Goal: Find specific page/section: Find specific page/section

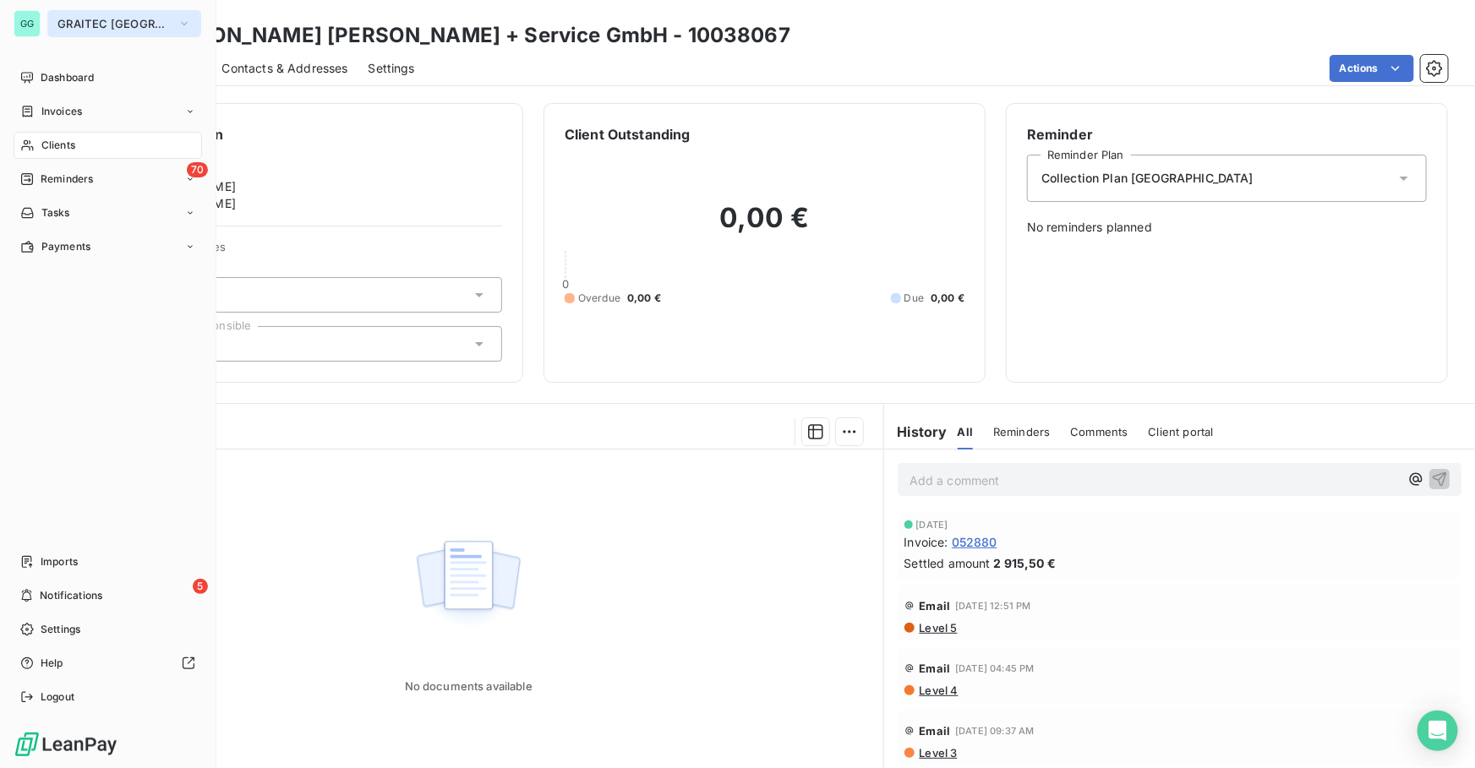
click at [71, 19] on span "GRAITEC [GEOGRAPHIC_DATA]" at bounding box center [113, 24] width 113 height 14
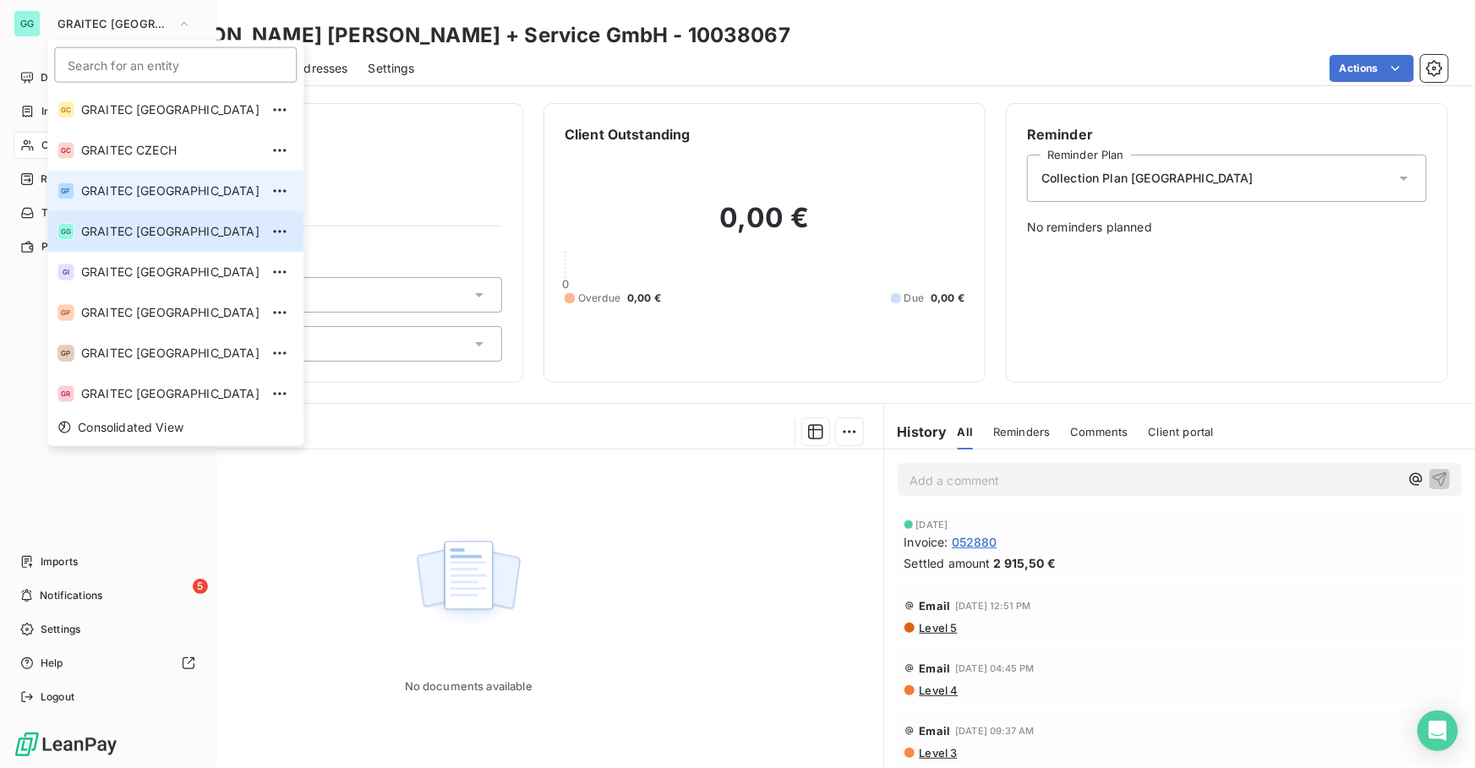
click at [163, 187] on span "GRAITEC [GEOGRAPHIC_DATA]" at bounding box center [170, 191] width 178 height 17
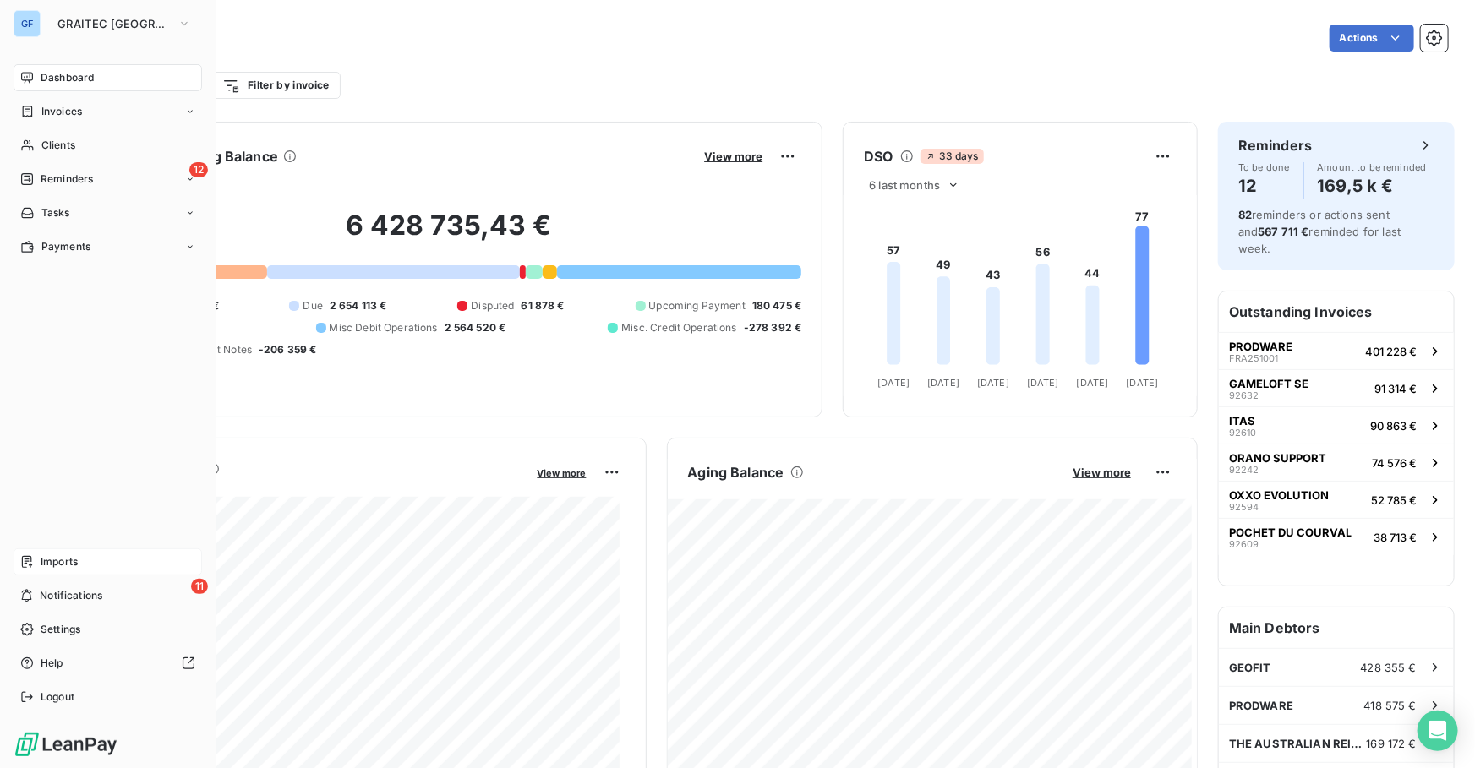
click at [59, 562] on span "Imports" at bounding box center [59, 561] width 37 height 15
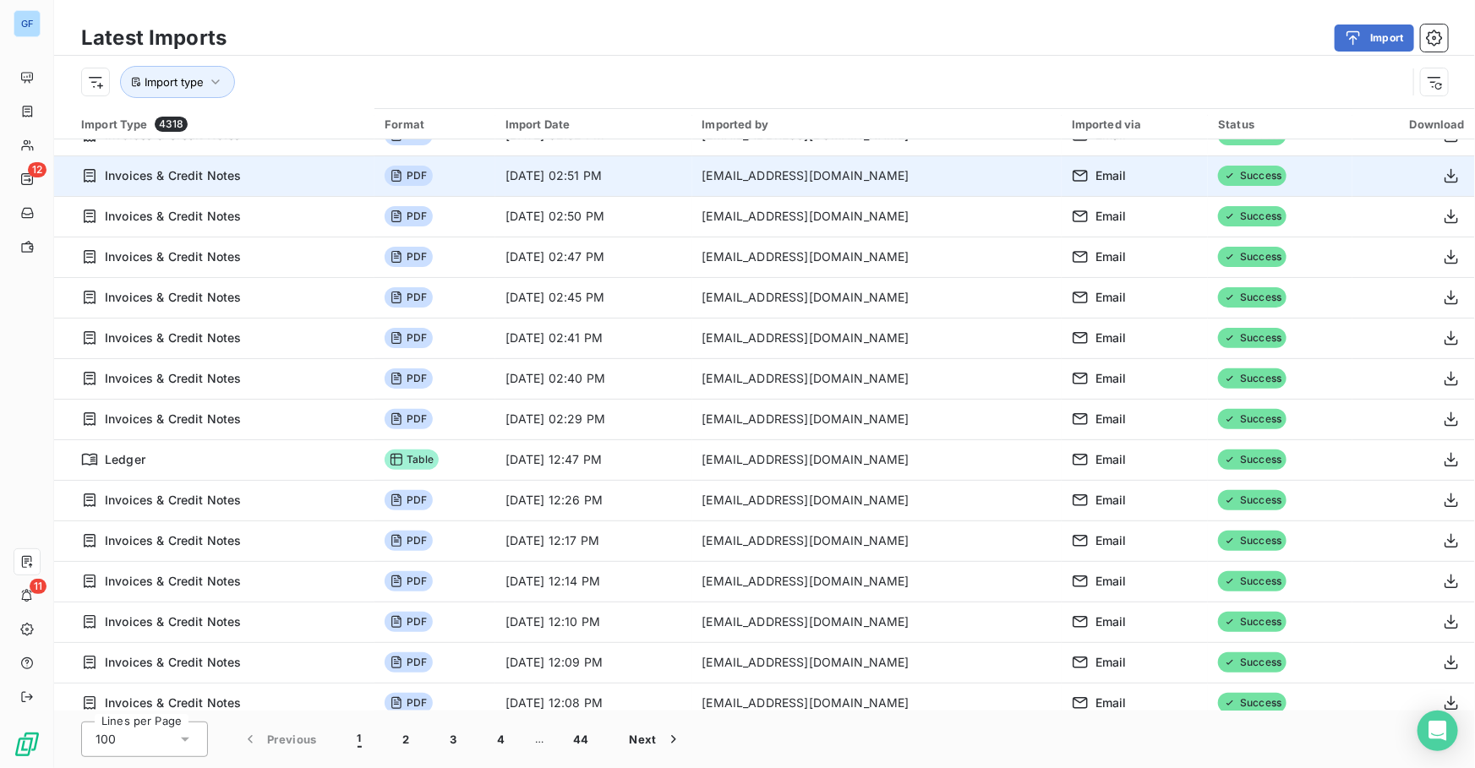
scroll to position [3486, 0]
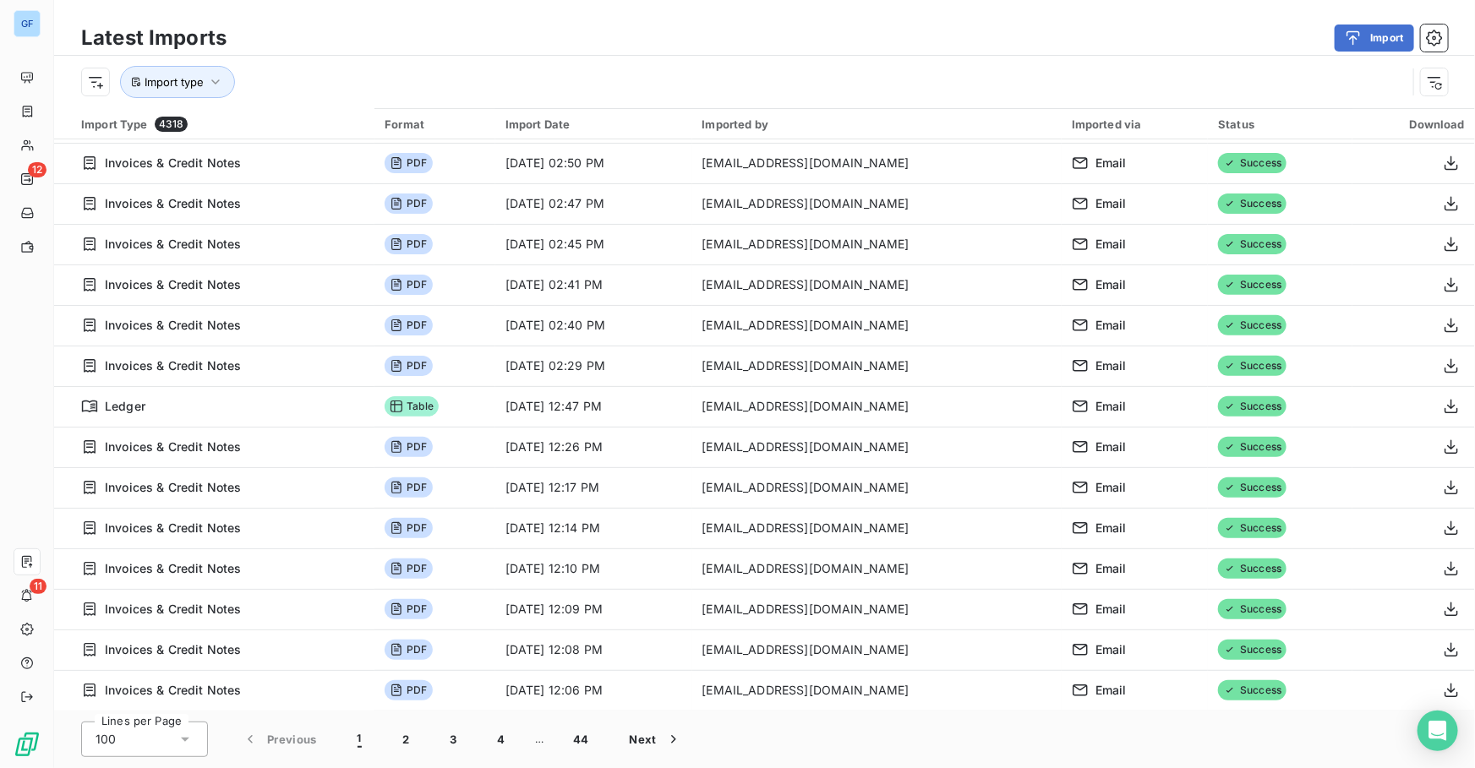
click at [617, 41] on div "Import" at bounding box center [847, 38] width 1201 height 27
click at [413, 742] on button "2" at bounding box center [405, 739] width 47 height 35
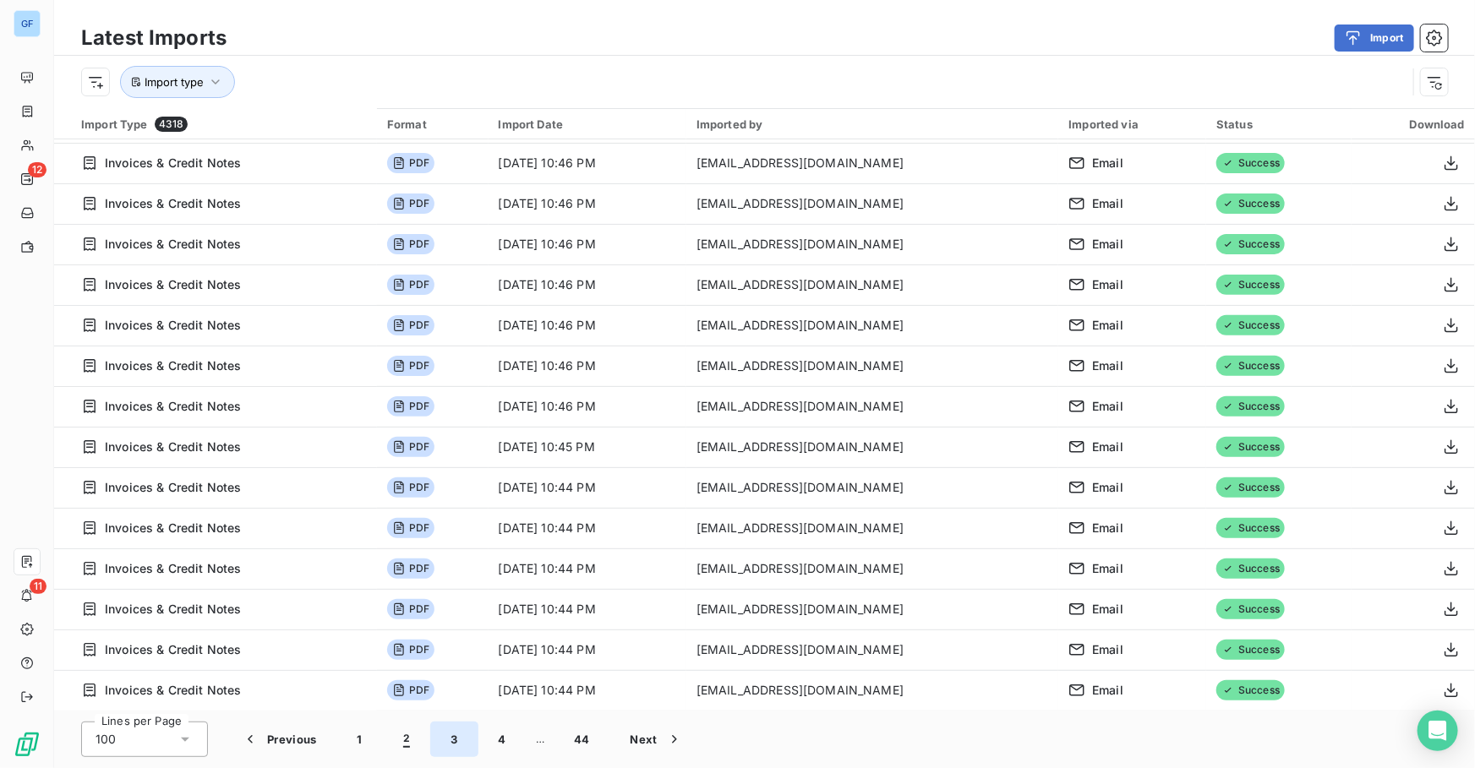
click at [445, 741] on button "3" at bounding box center [453, 739] width 47 height 35
click at [506, 741] on button "4" at bounding box center [502, 739] width 48 height 35
click at [526, 743] on button "5" at bounding box center [528, 739] width 47 height 35
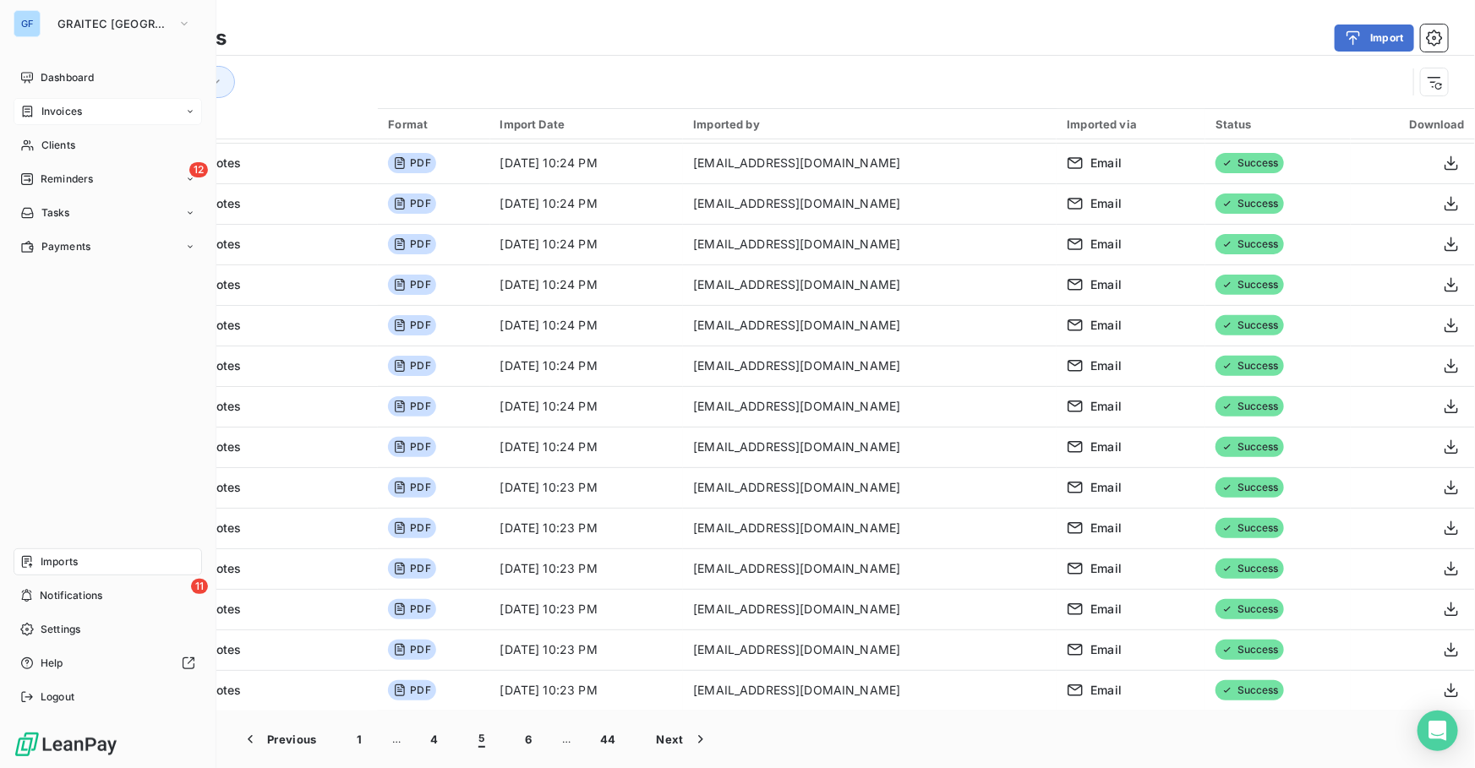
click at [57, 109] on span "Invoices" at bounding box center [61, 111] width 41 height 15
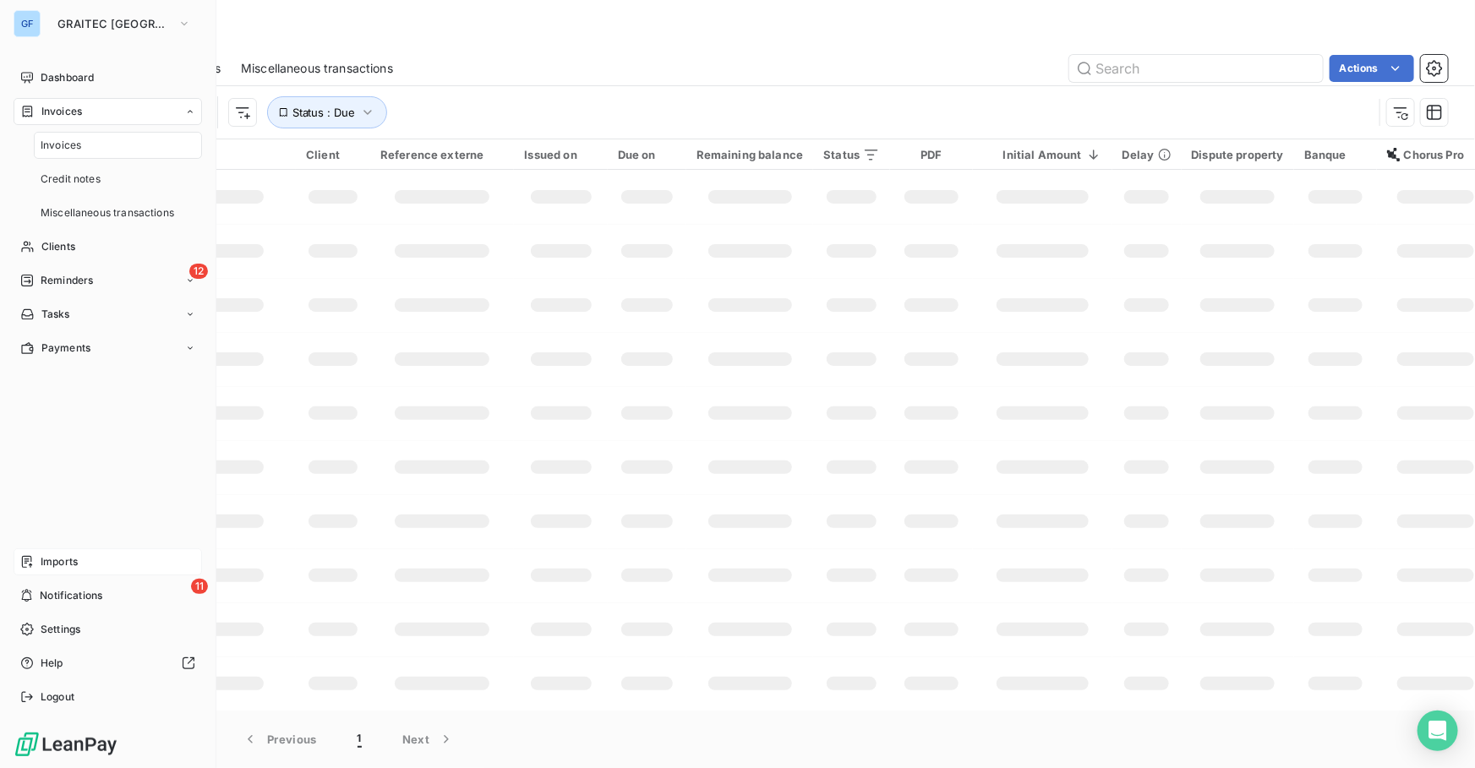
click at [56, 141] on span "Invoices" at bounding box center [61, 145] width 41 height 15
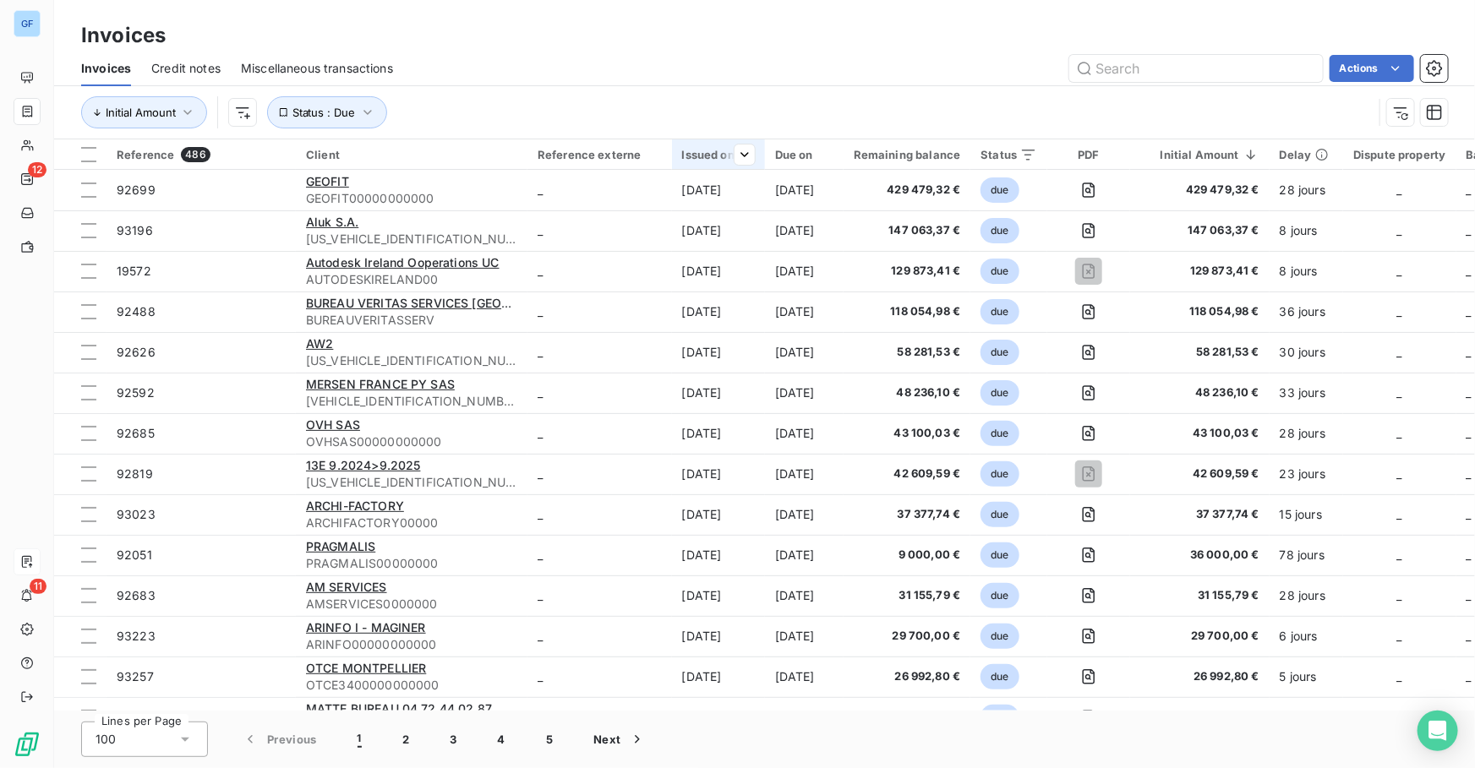
click at [731, 154] on div at bounding box center [738, 155] width 34 height 20
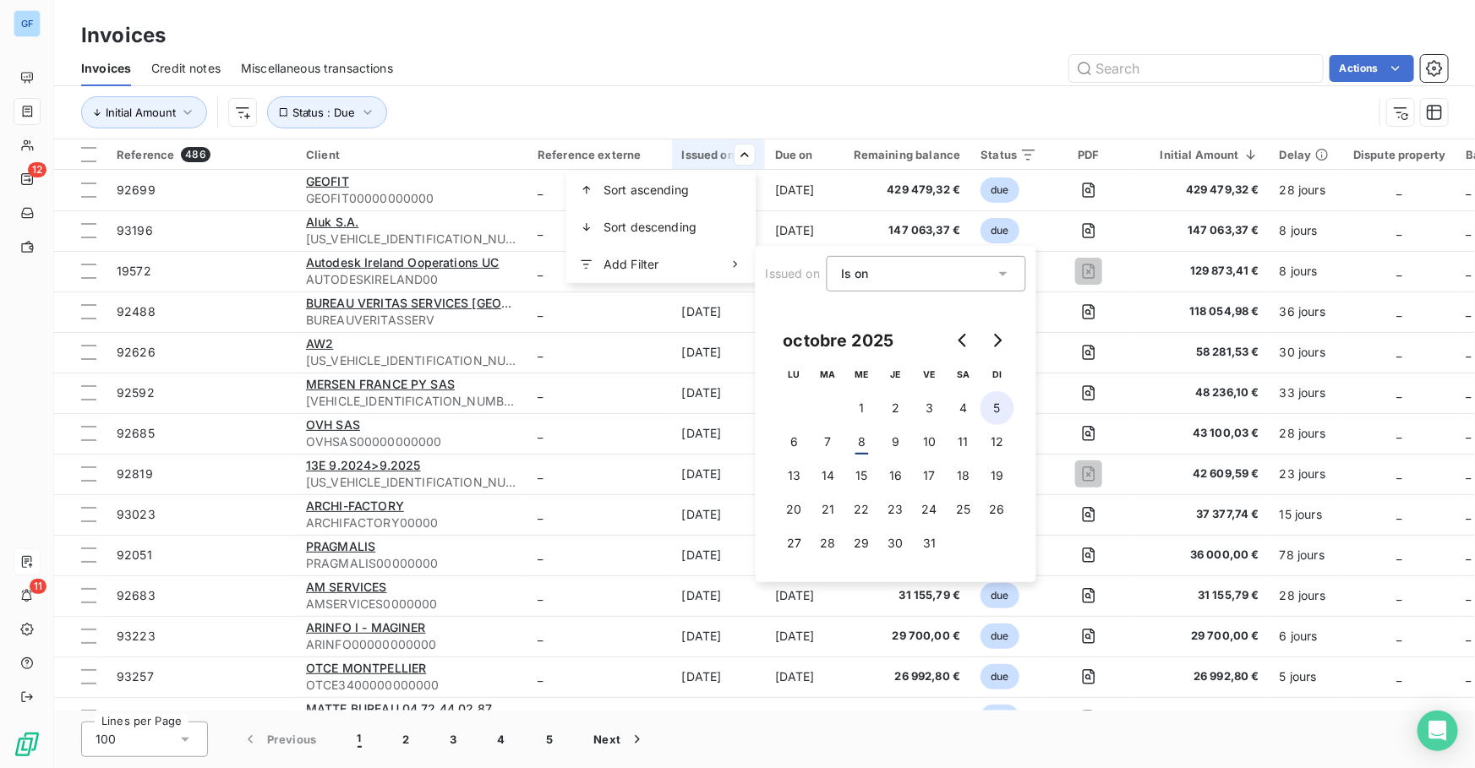
click at [989, 408] on button "5" at bounding box center [997, 408] width 34 height 34
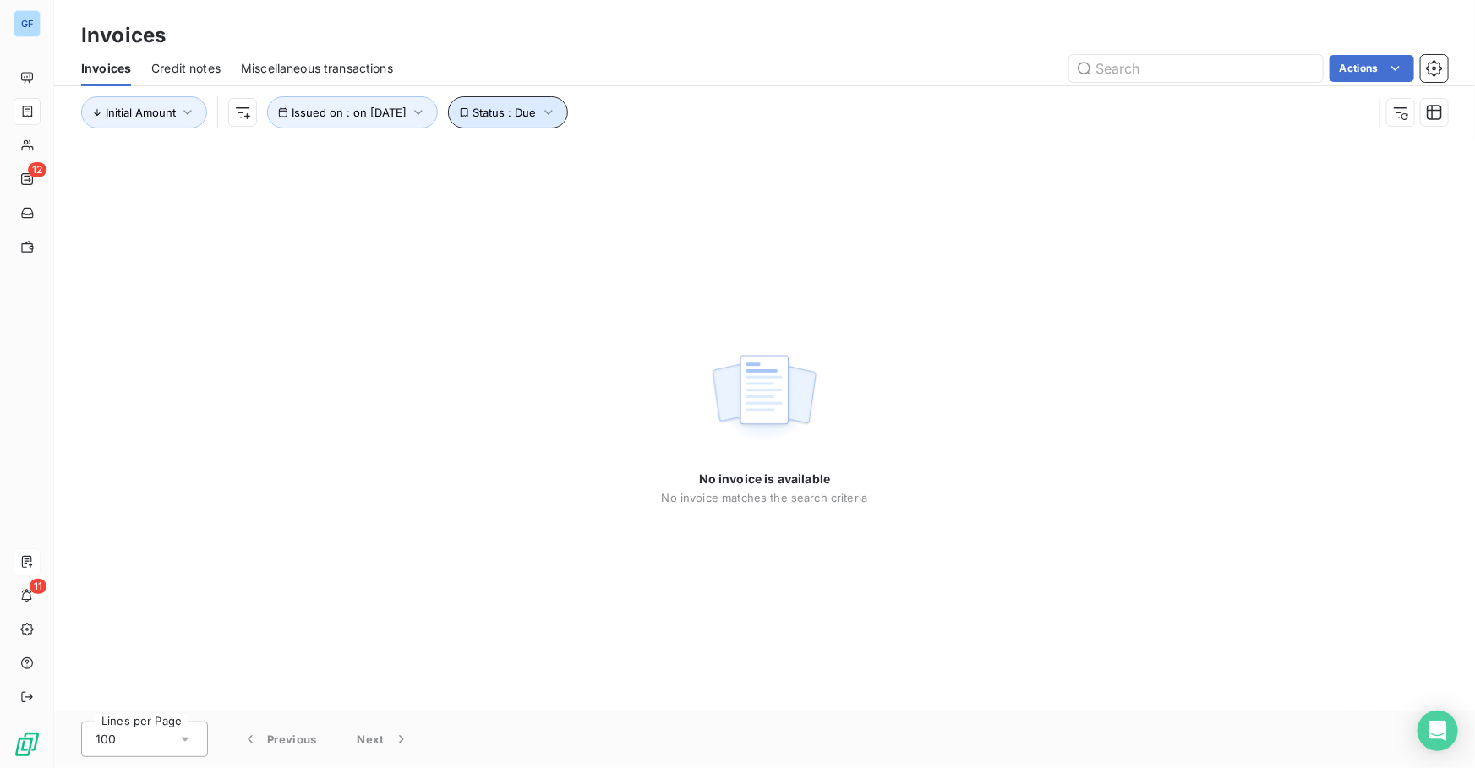
click at [537, 106] on span "Status : Due" at bounding box center [504, 113] width 63 height 14
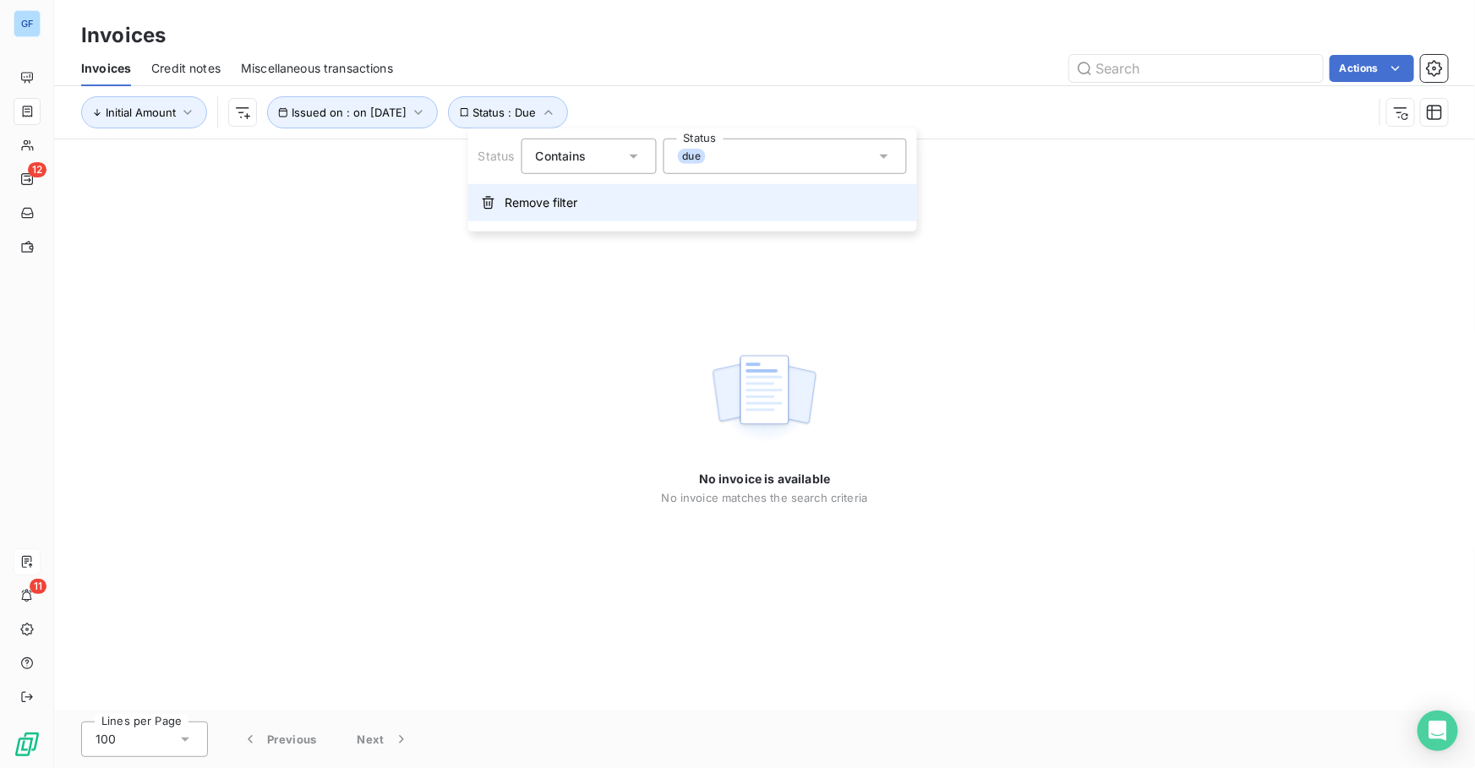
click at [523, 212] on button "Remove filter" at bounding box center [692, 202] width 449 height 37
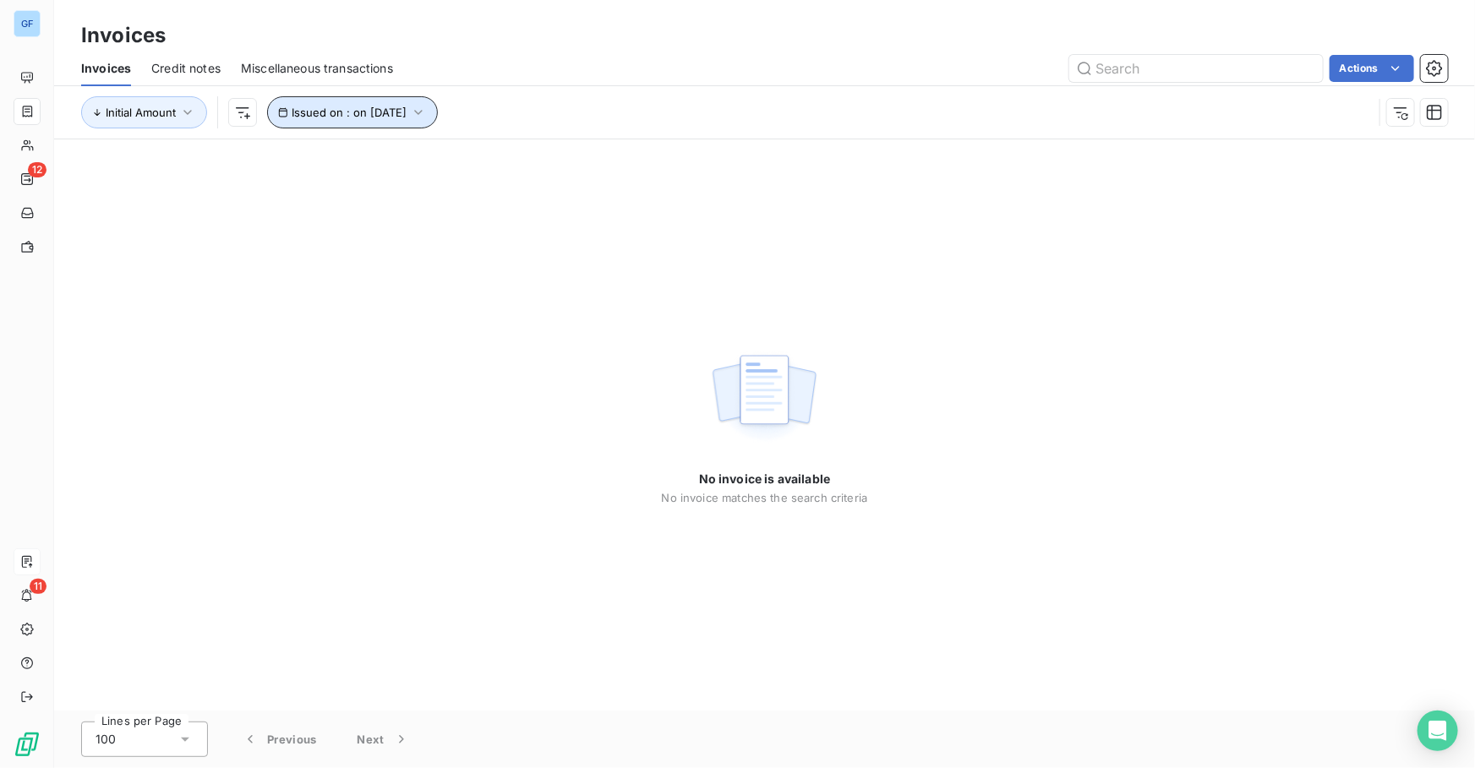
click at [374, 119] on button "Issued on : on [DATE]" at bounding box center [352, 112] width 171 height 32
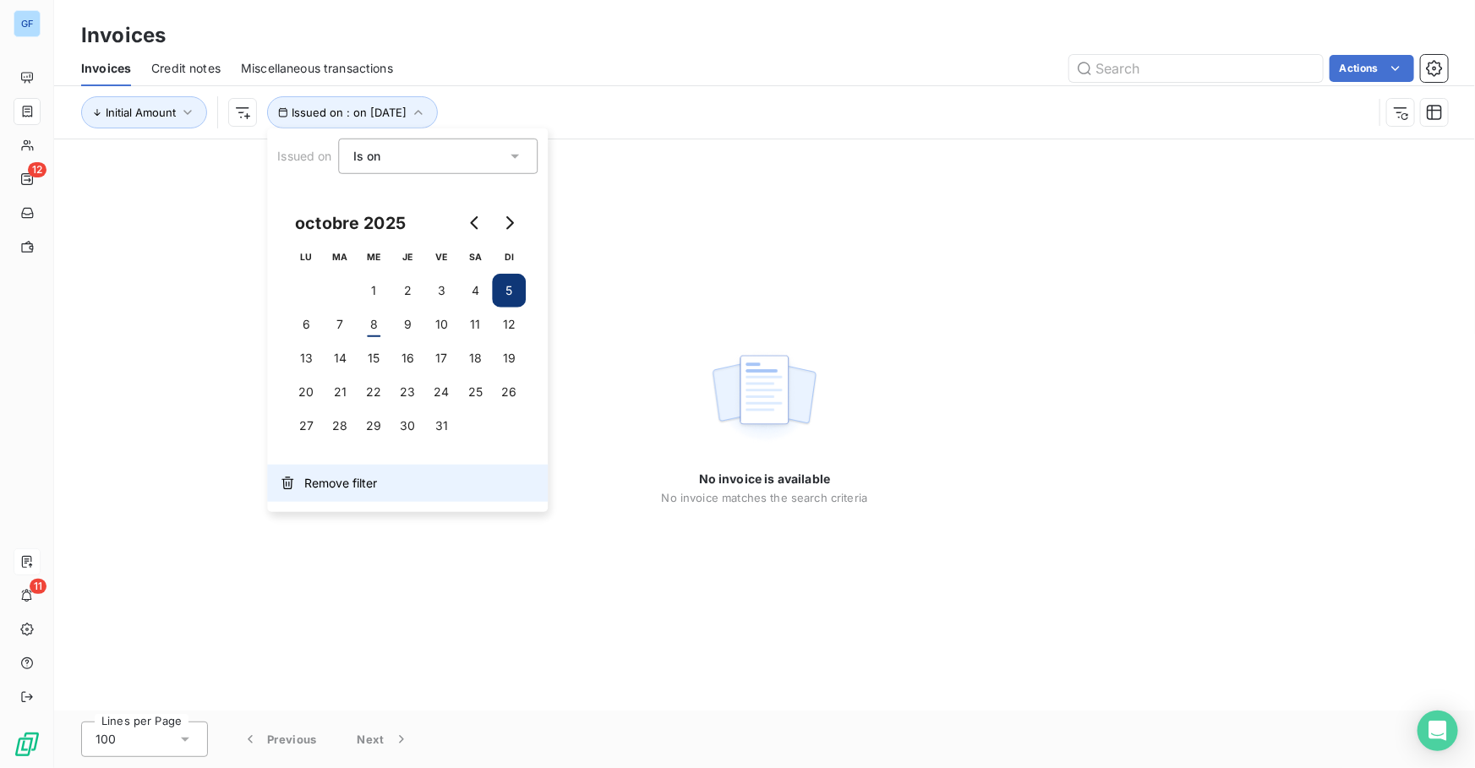
click at [331, 481] on span "Remove filter" at bounding box center [340, 483] width 73 height 17
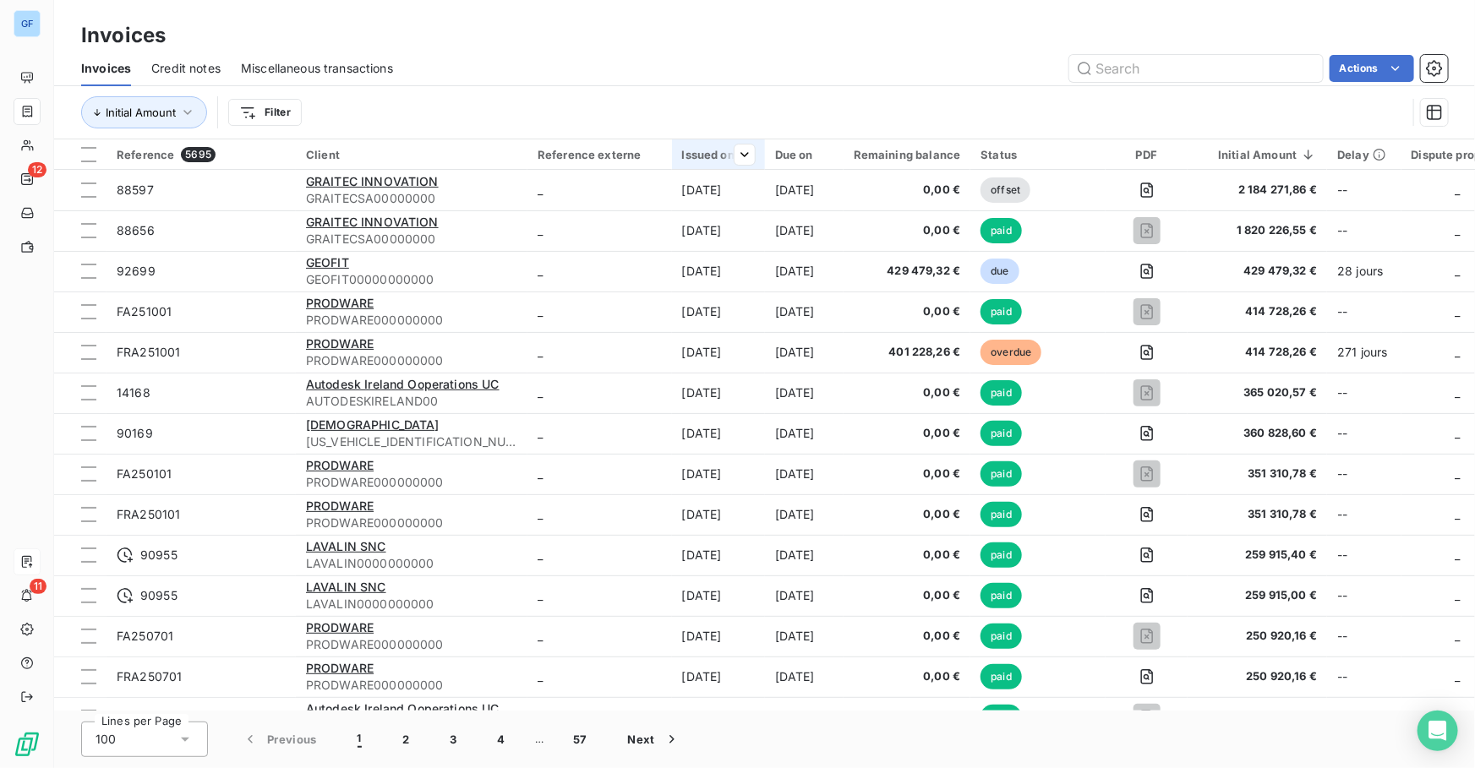
click at [731, 152] on div at bounding box center [738, 155] width 34 height 20
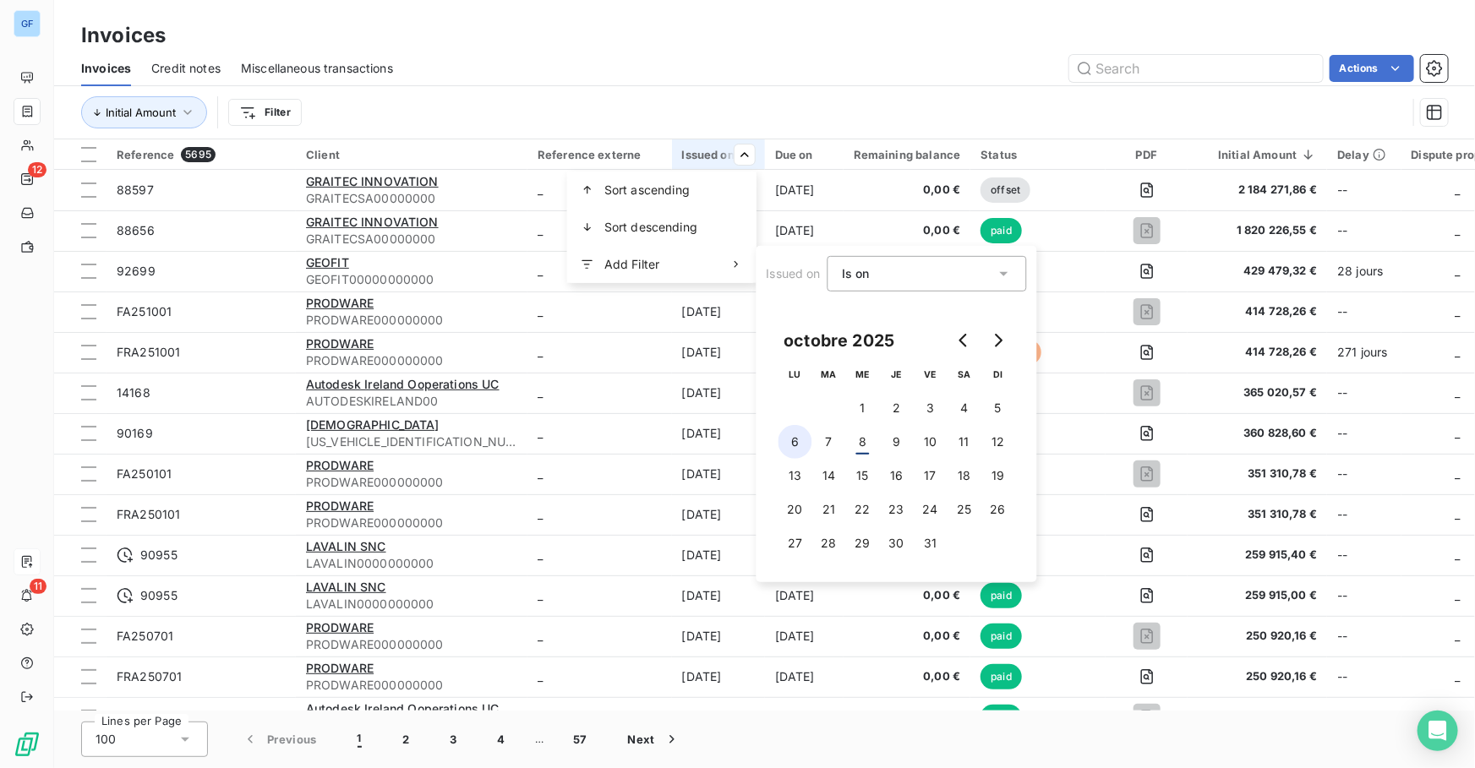
click at [794, 440] on button "6" at bounding box center [795, 442] width 34 height 34
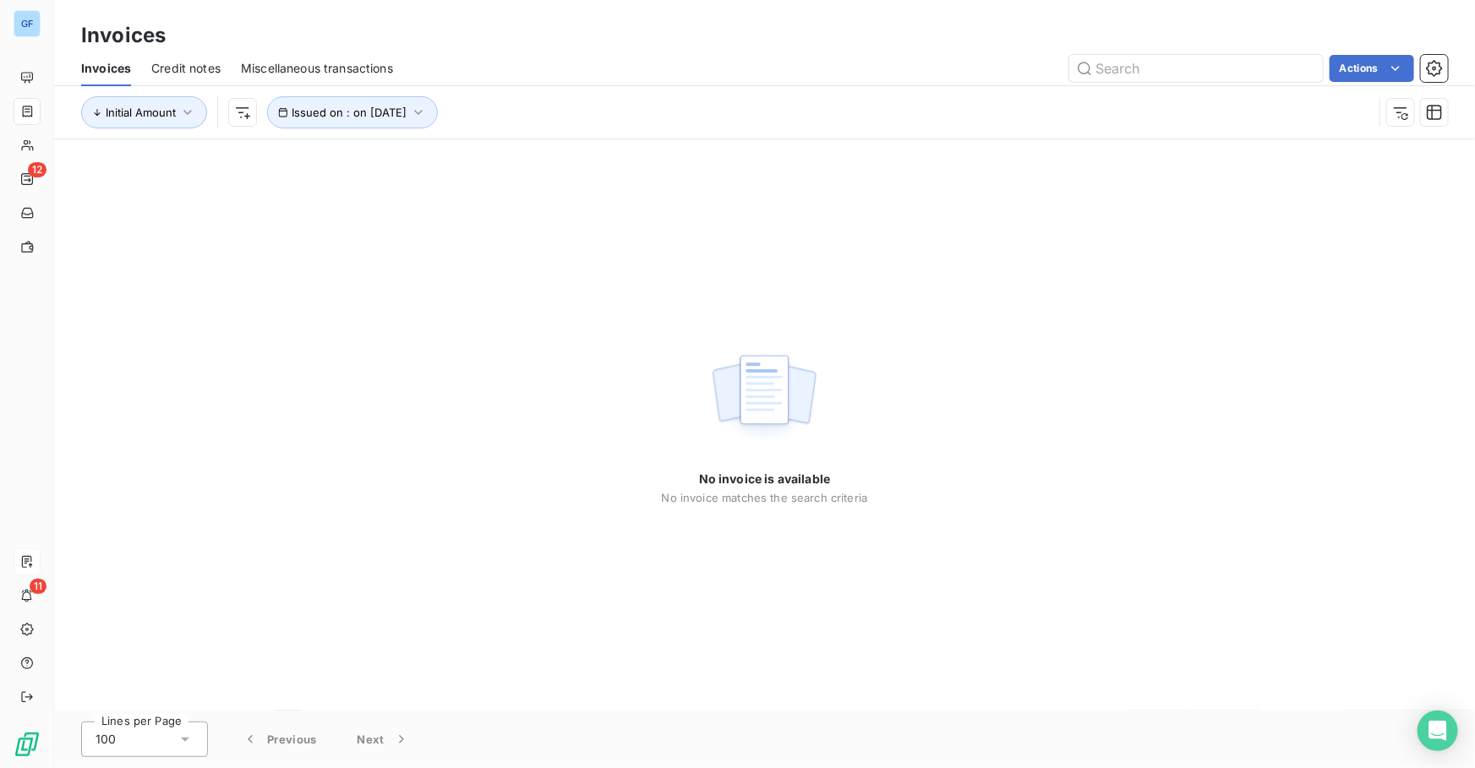
click at [575, 40] on div "Invoices" at bounding box center [764, 35] width 1421 height 30
click at [396, 110] on span "Issued on : on [DATE]" at bounding box center [349, 113] width 115 height 14
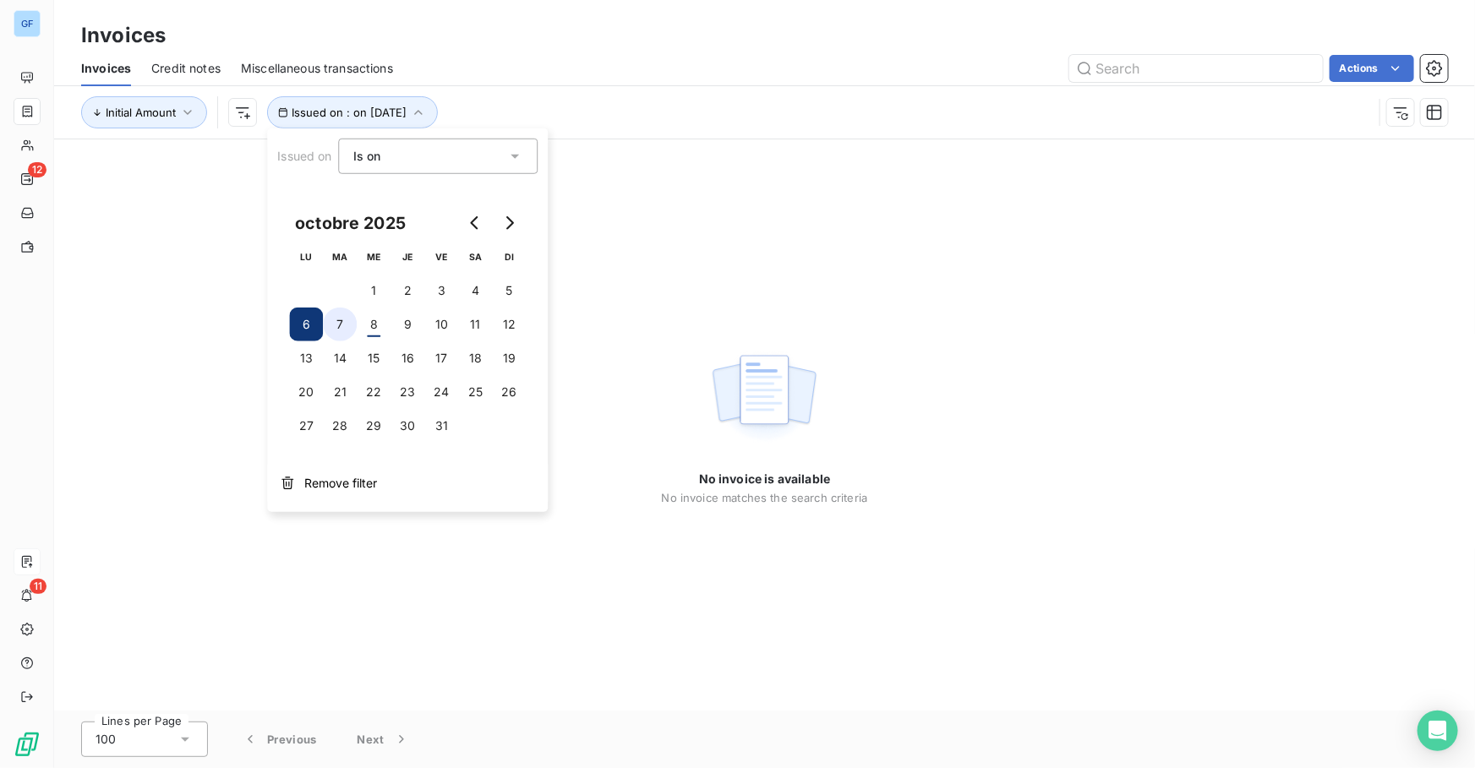
click at [330, 330] on button "7" at bounding box center [340, 325] width 34 height 34
click at [384, 292] on button "1" at bounding box center [374, 291] width 34 height 34
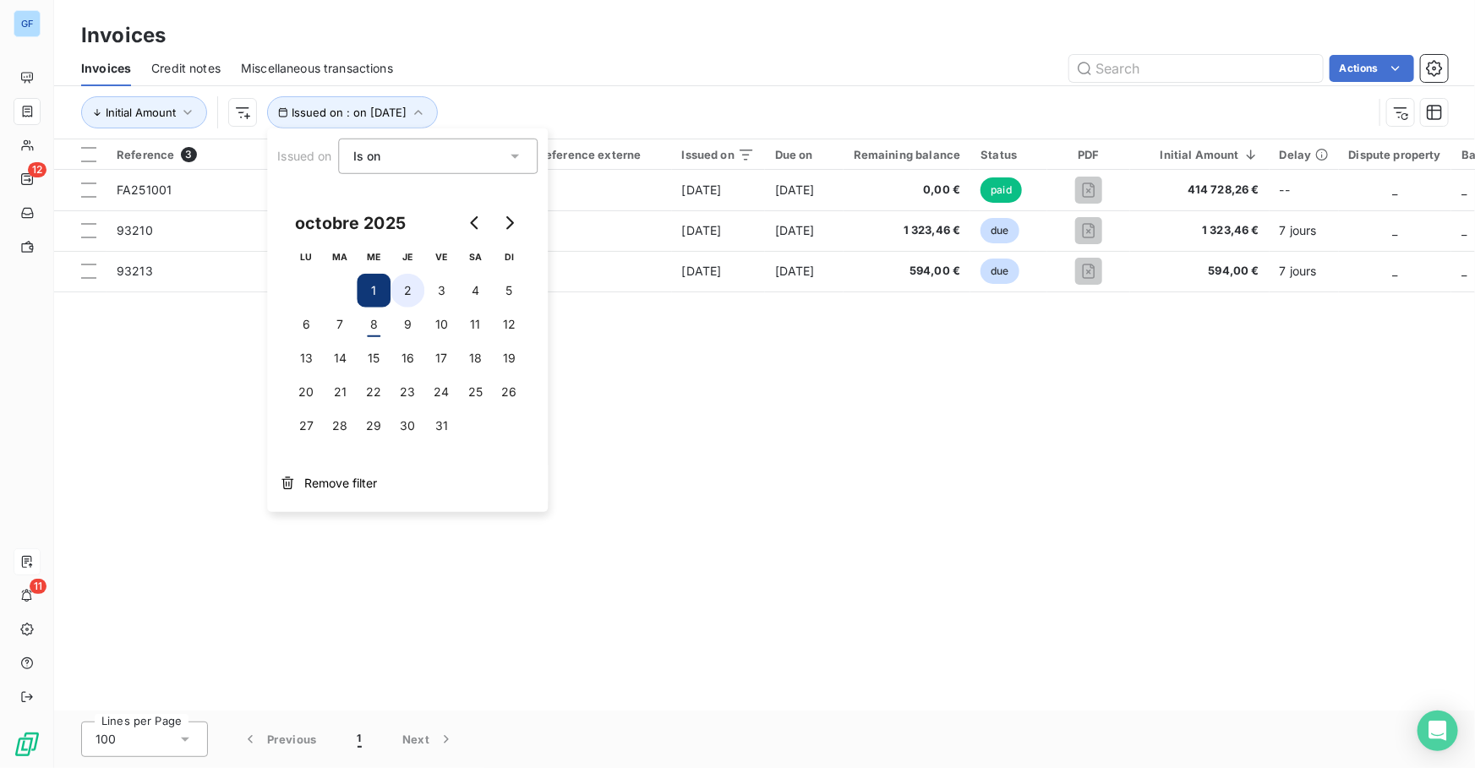
click at [395, 293] on button "2" at bounding box center [407, 291] width 34 height 34
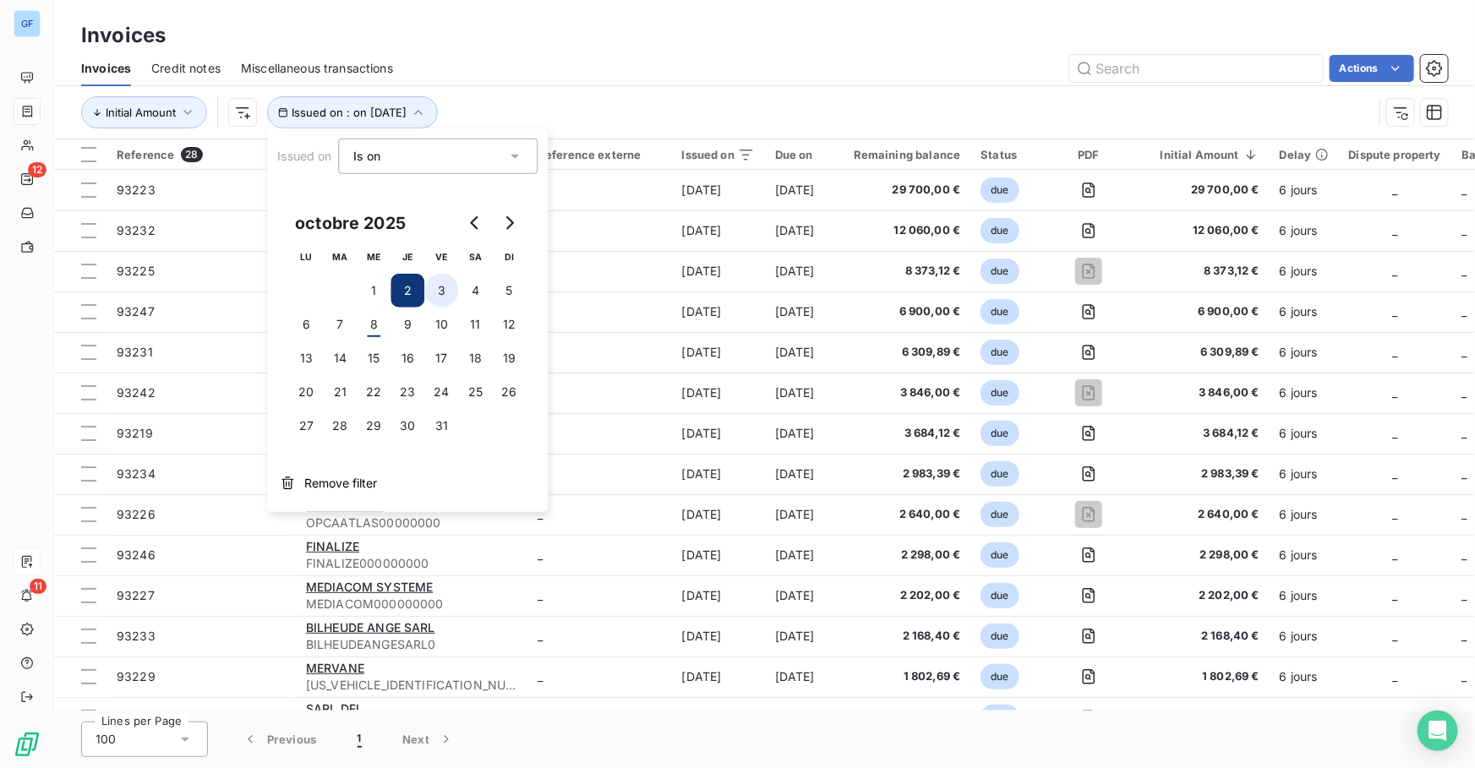
click at [429, 287] on button "3" at bounding box center [441, 291] width 34 height 34
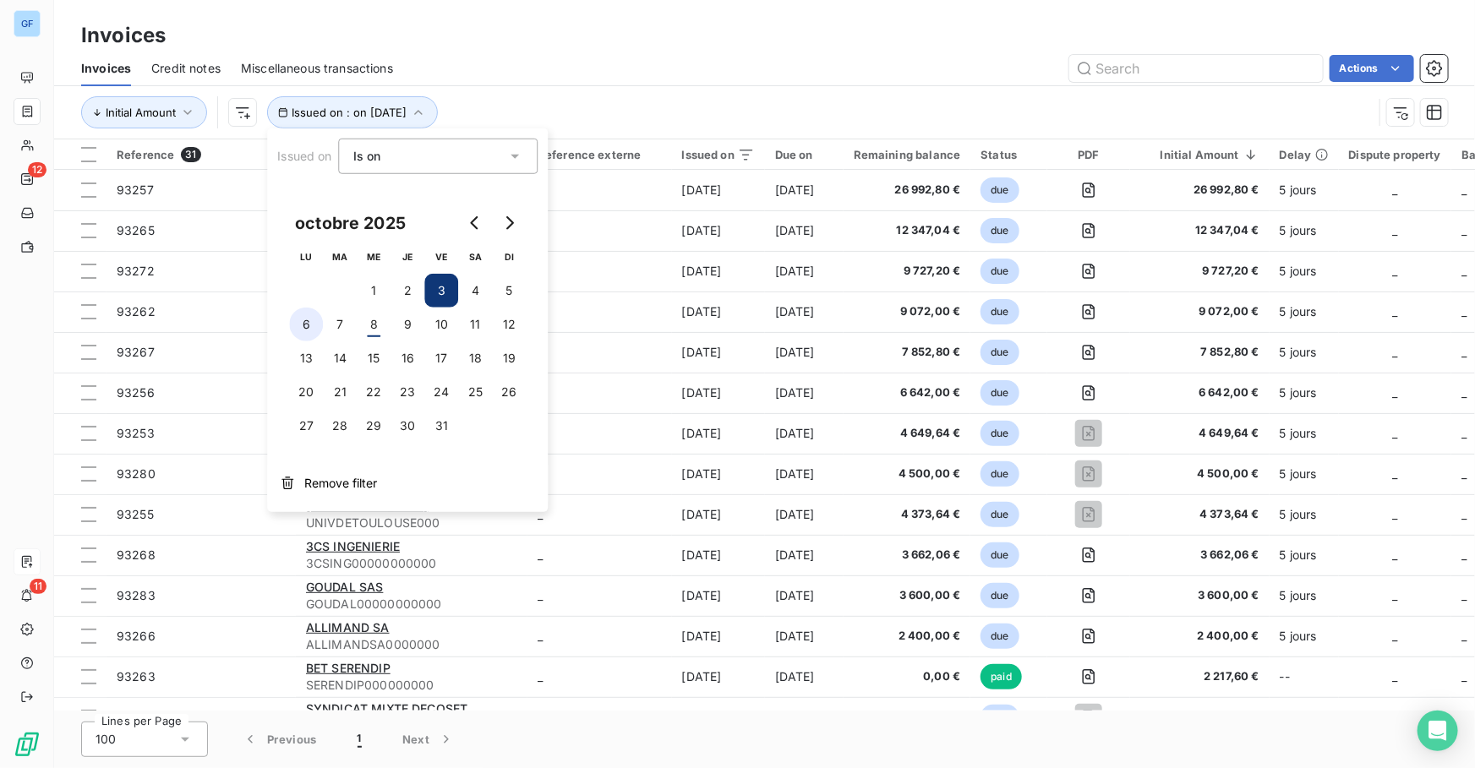
click at [319, 326] on button "6" at bounding box center [306, 325] width 34 height 34
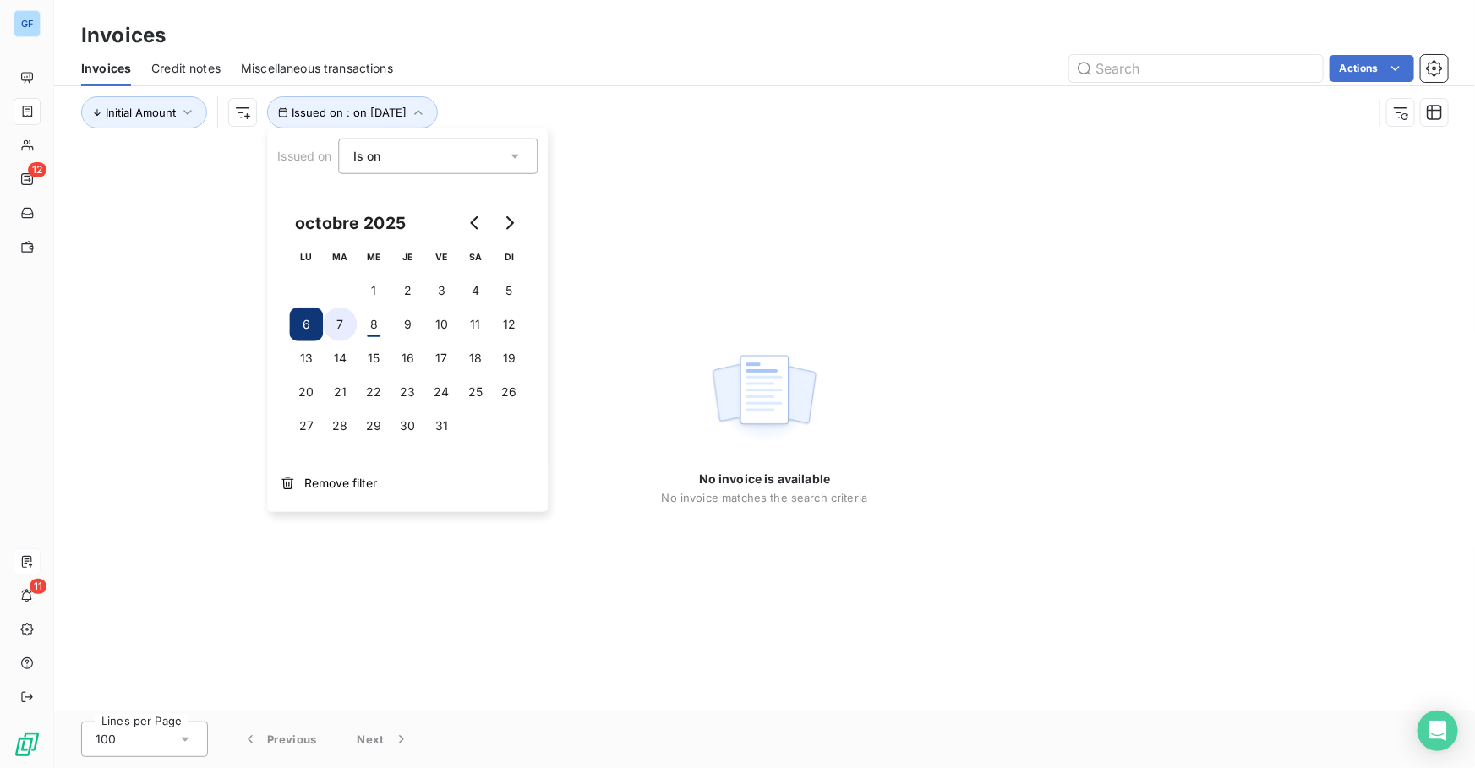
click at [342, 325] on button "7" at bounding box center [340, 325] width 34 height 34
click at [363, 325] on button "8" at bounding box center [374, 325] width 34 height 34
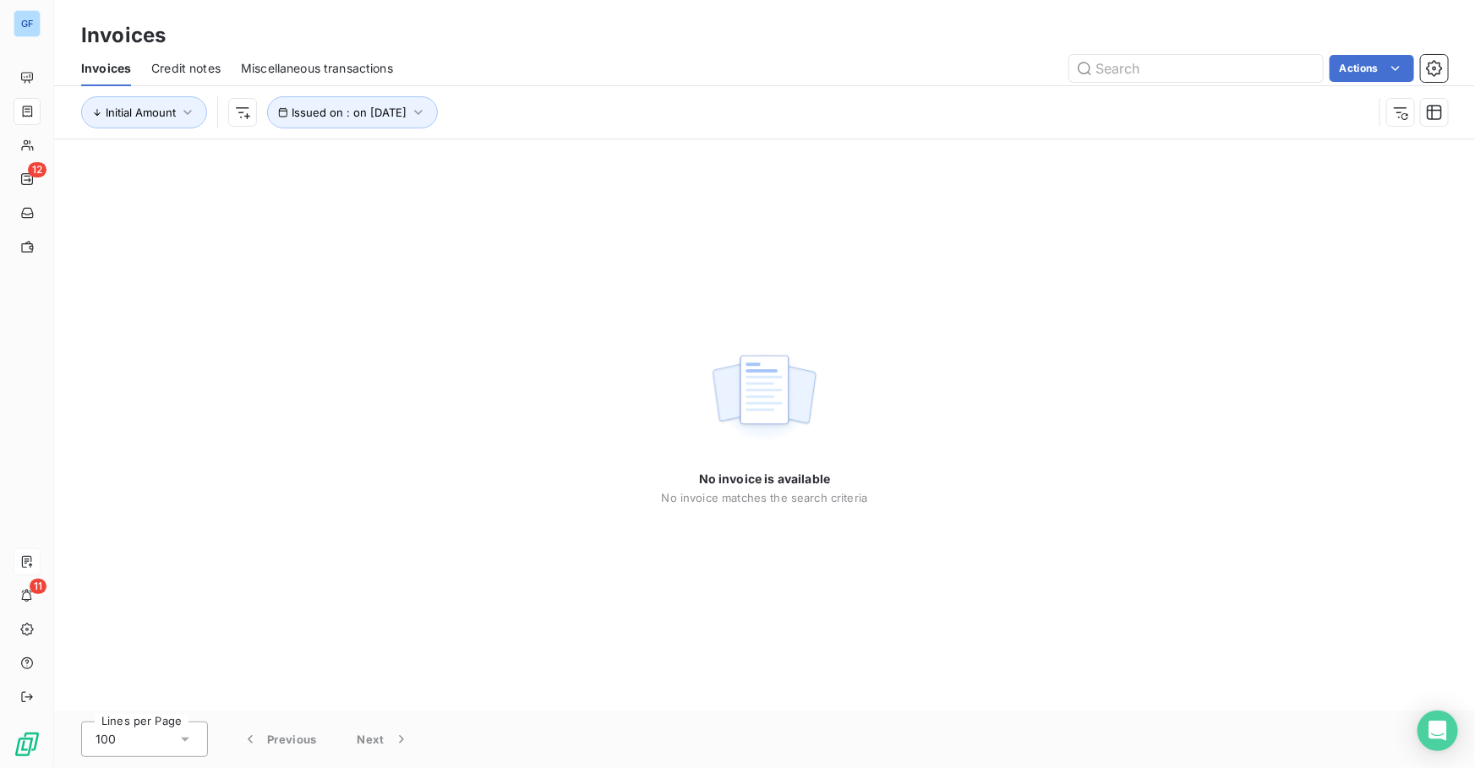
click at [566, 35] on div "Invoices" at bounding box center [764, 35] width 1421 height 30
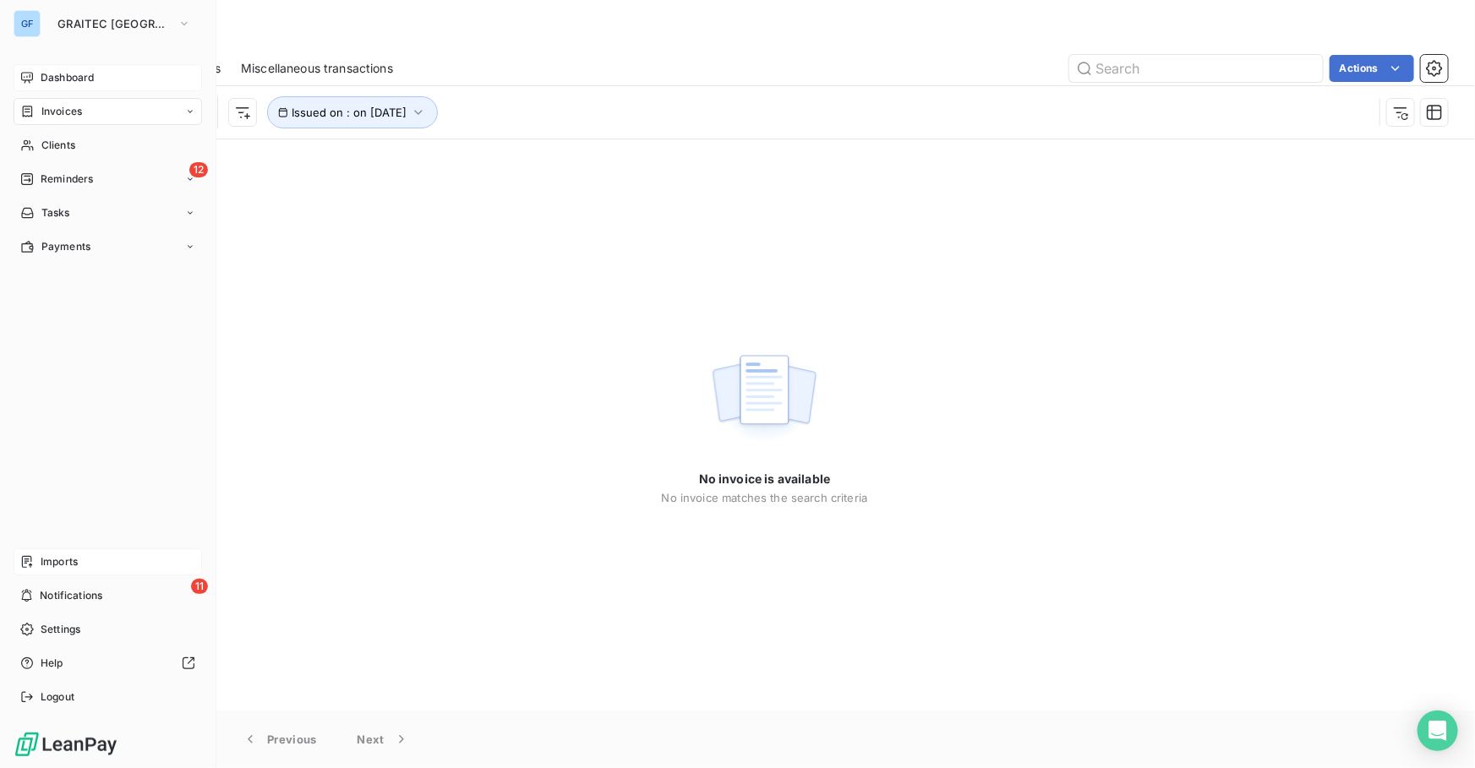
click at [76, 76] on span "Dashboard" at bounding box center [67, 77] width 53 height 15
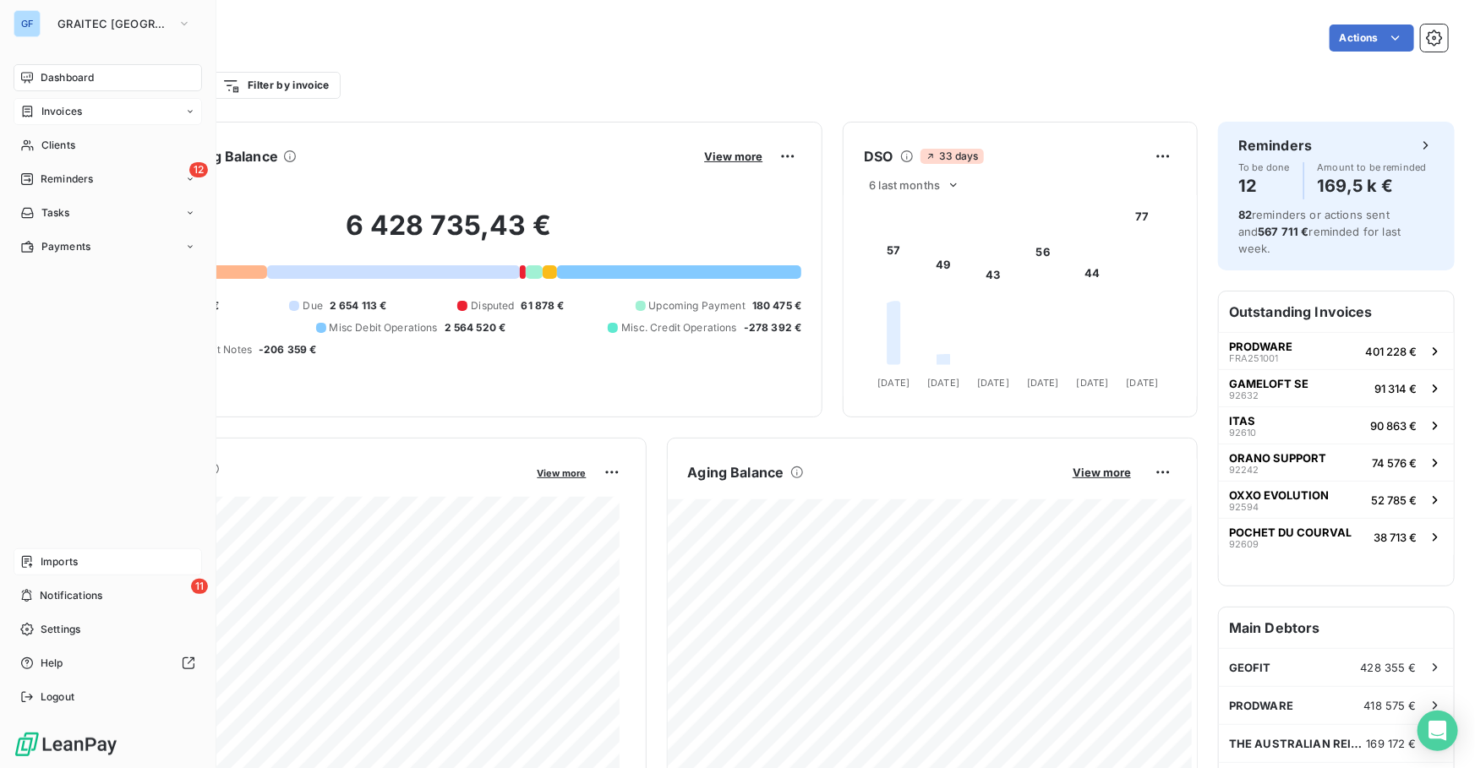
click at [73, 110] on span "Invoices" at bounding box center [61, 111] width 41 height 15
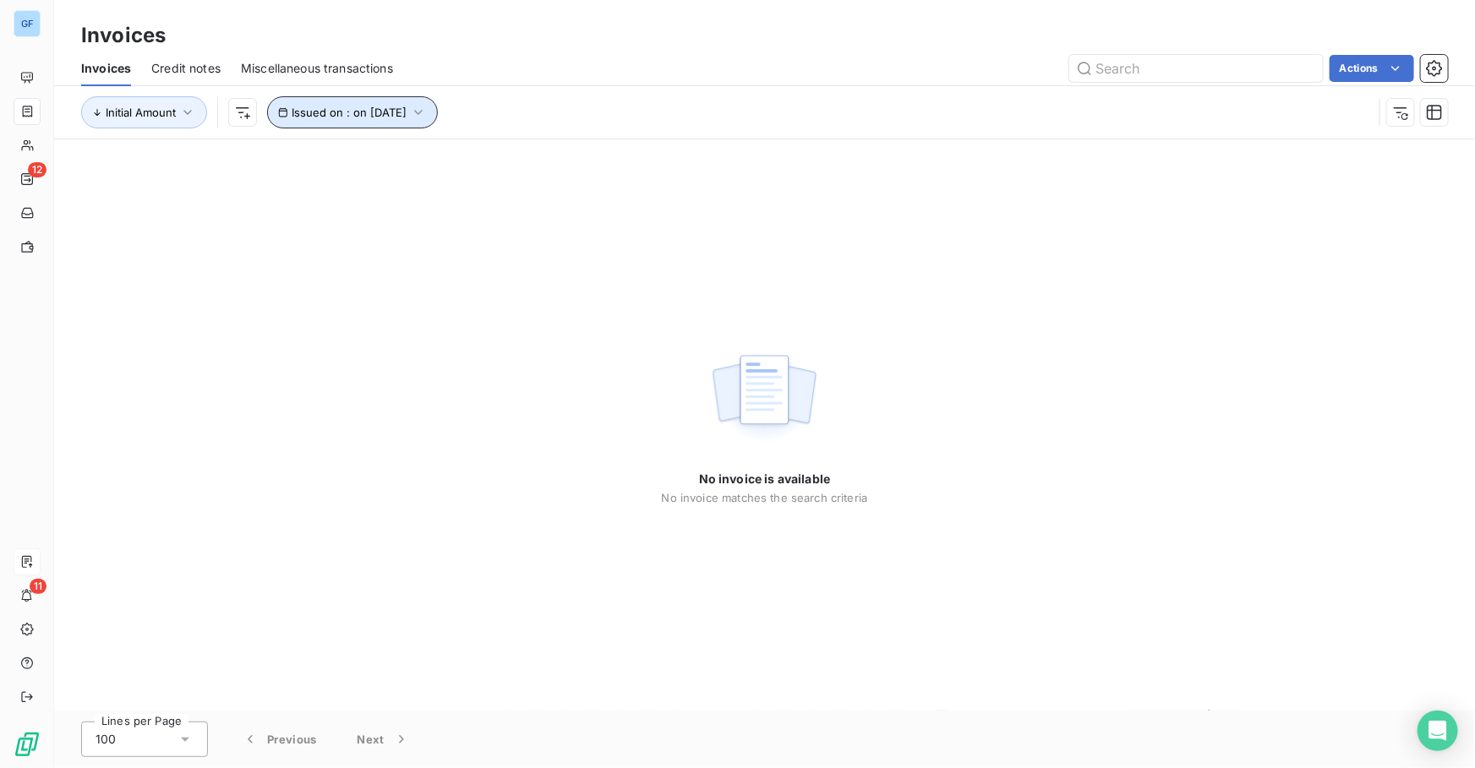
click at [407, 118] on span "Issued on : on [DATE]" at bounding box center [349, 113] width 115 height 14
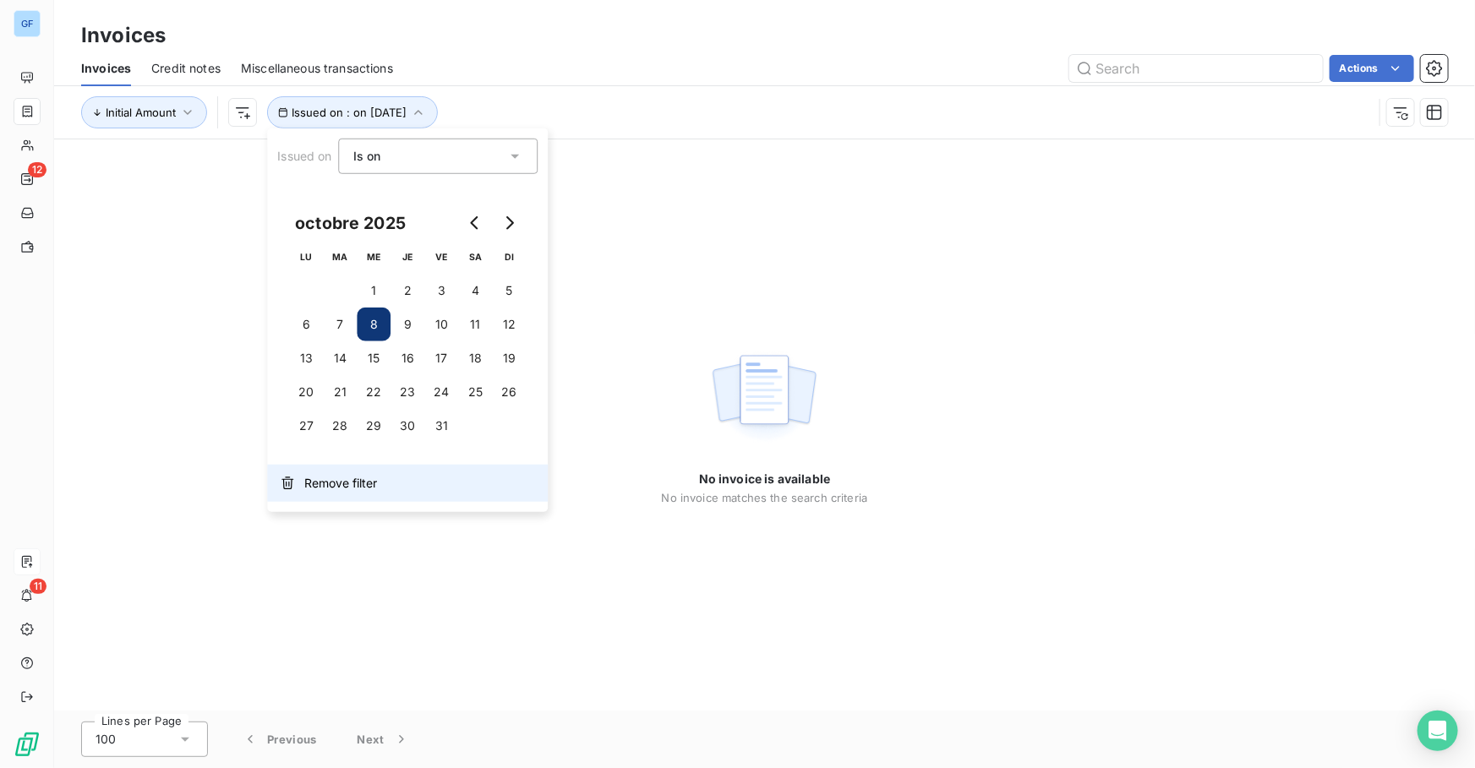
click at [318, 475] on span "Remove filter" at bounding box center [340, 483] width 73 height 17
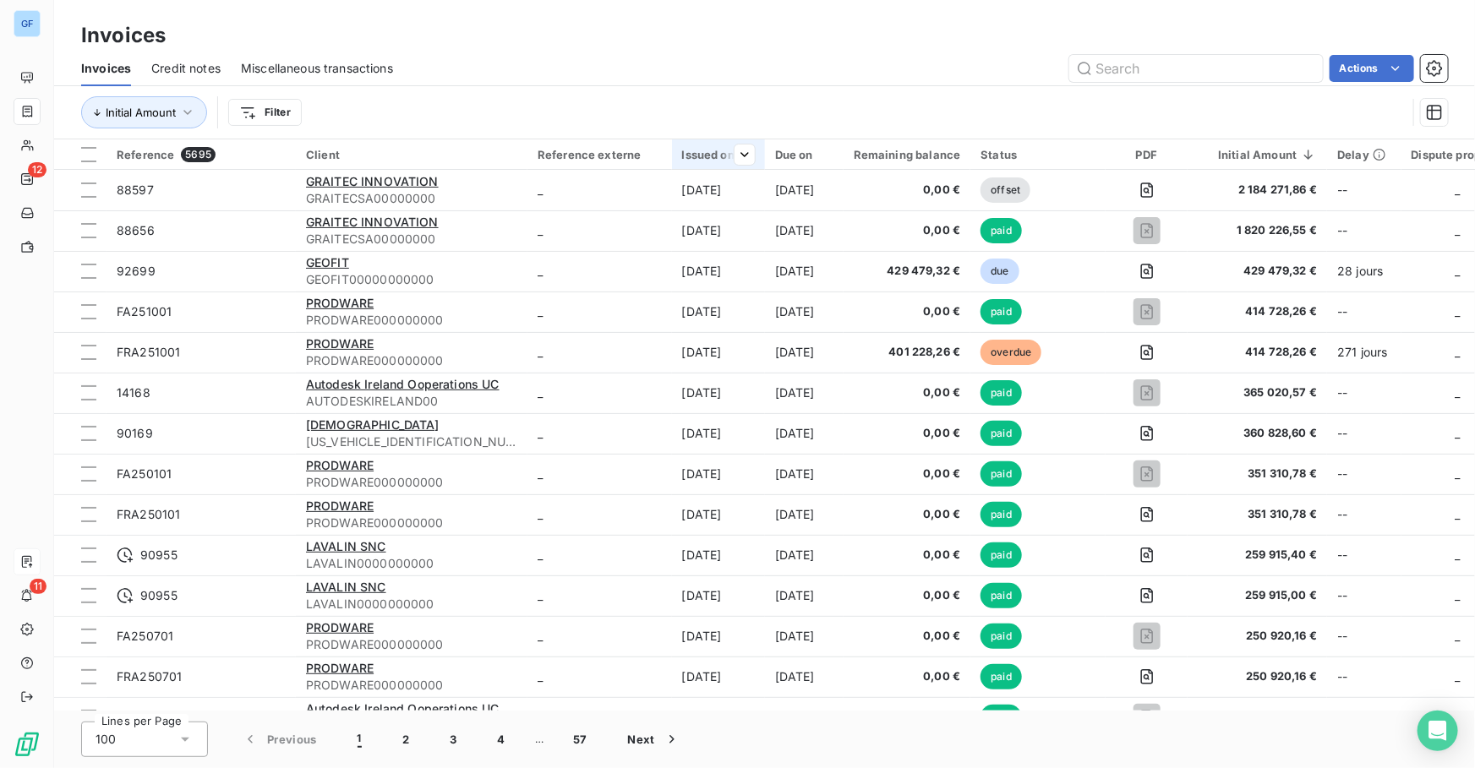
click at [692, 154] on div "Issued on" at bounding box center [718, 155] width 73 height 14
click at [699, 188] on div "Sort ascending" at bounding box center [661, 190] width 189 height 37
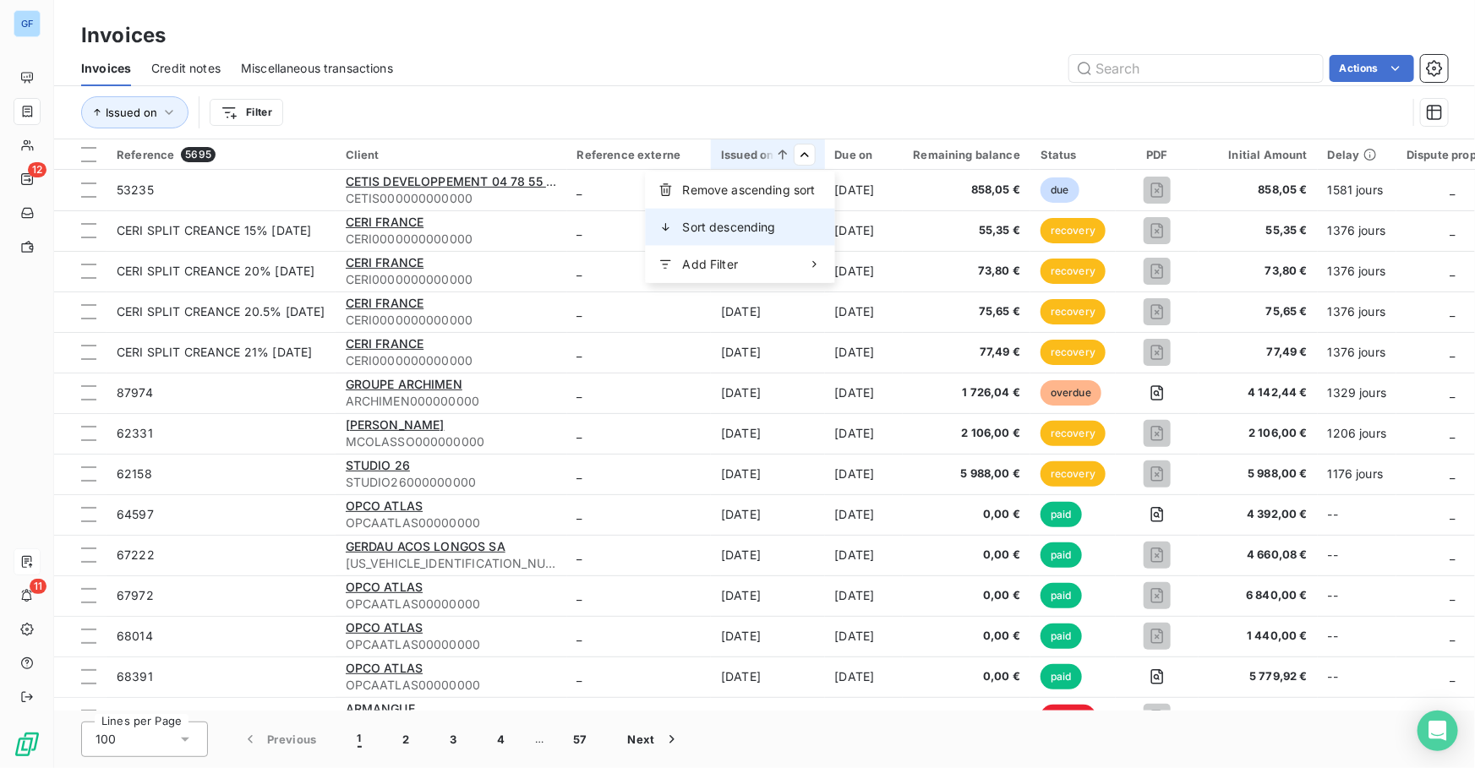
click at [748, 225] on span "Sort descending" at bounding box center [729, 227] width 93 height 17
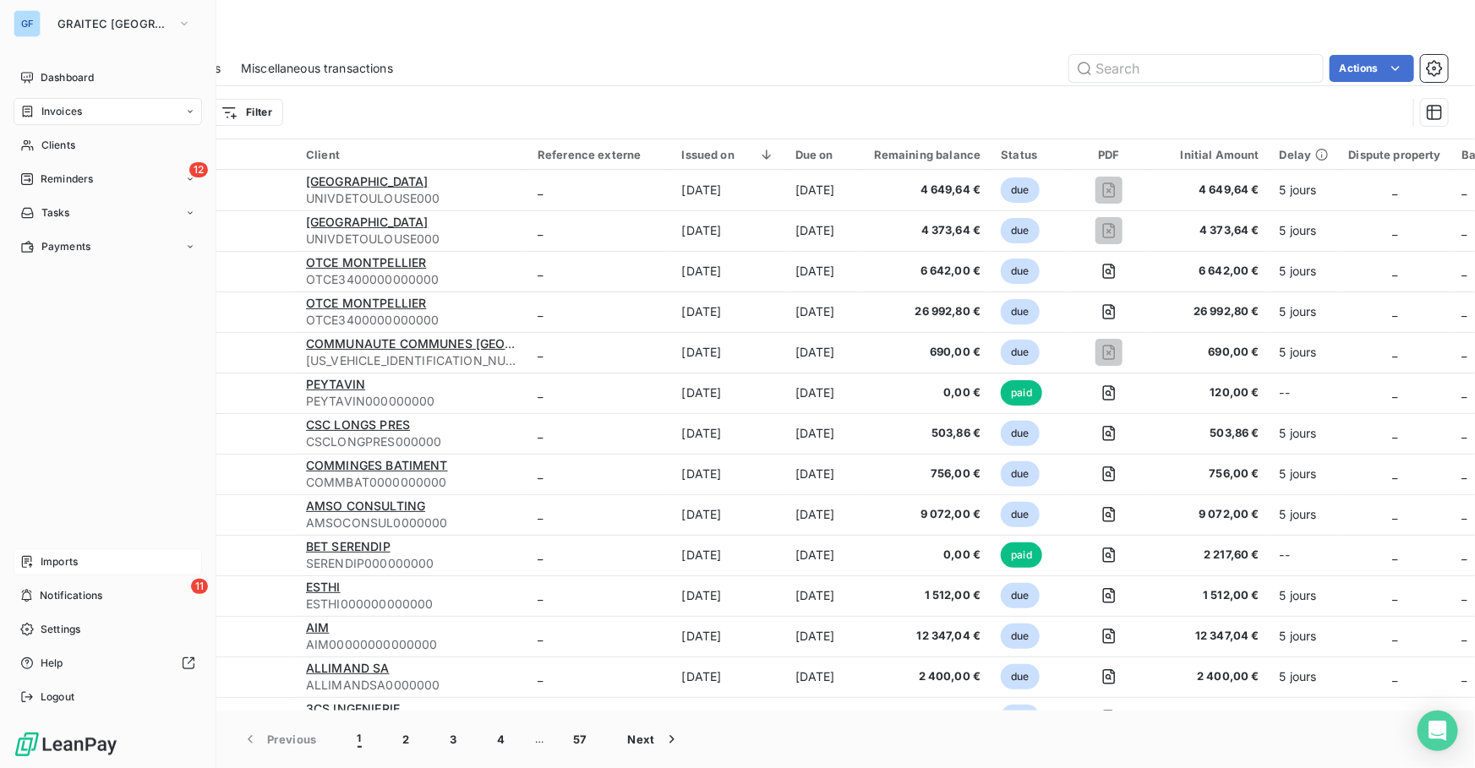
click at [61, 566] on span "Imports" at bounding box center [59, 561] width 37 height 15
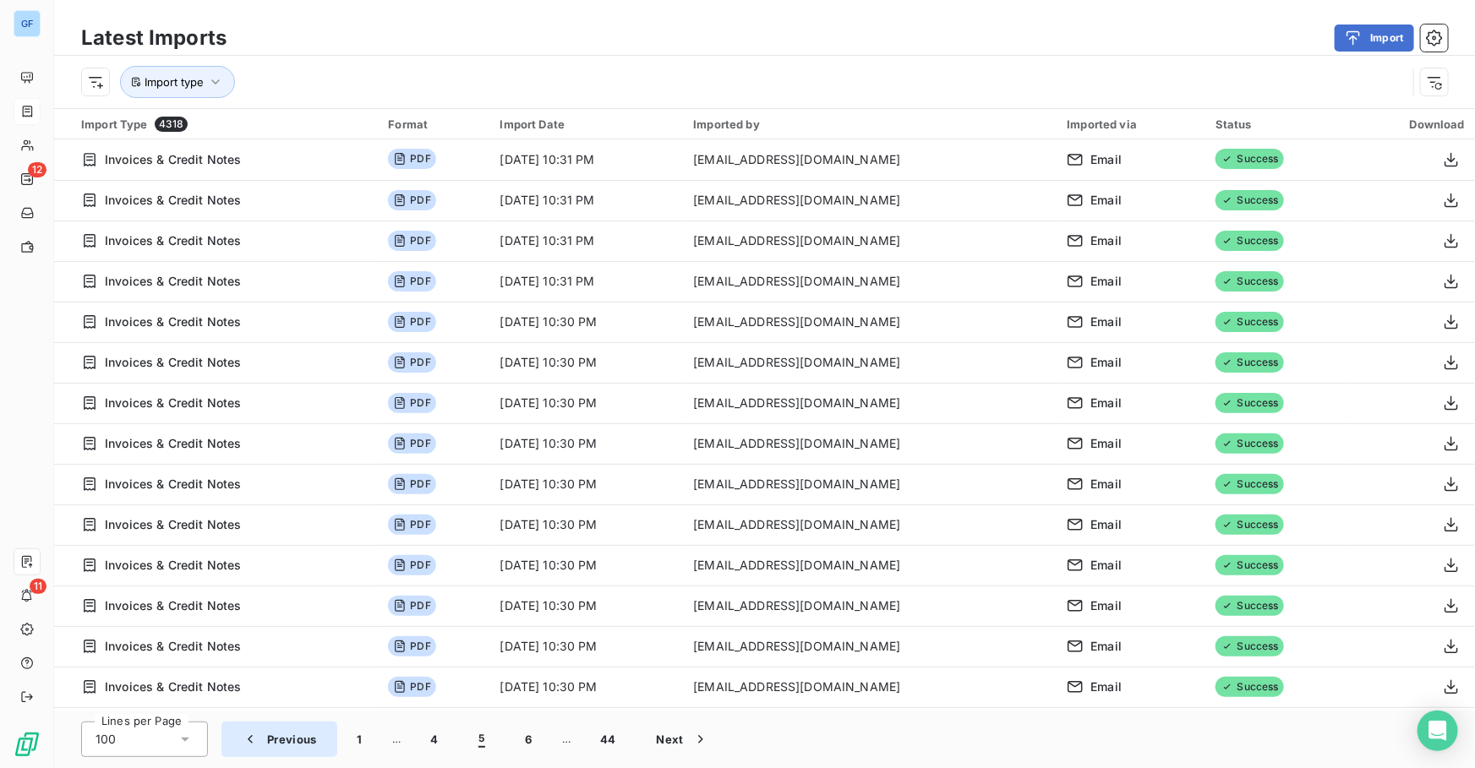
click at [276, 738] on button "Previous" at bounding box center [279, 739] width 116 height 35
click at [349, 734] on button "1" at bounding box center [360, 739] width 46 height 35
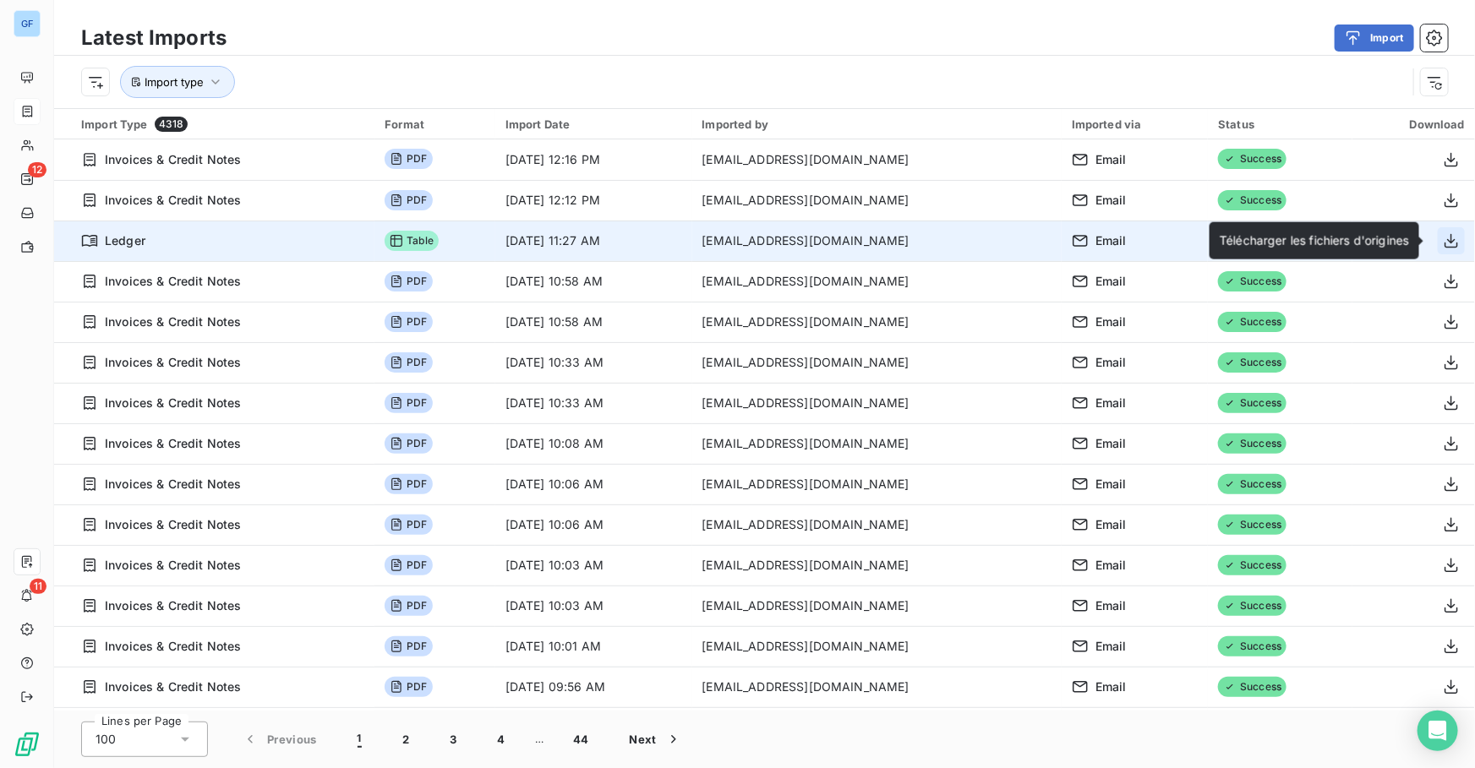
click at [1443, 240] on icon "button" at bounding box center [1451, 240] width 17 height 17
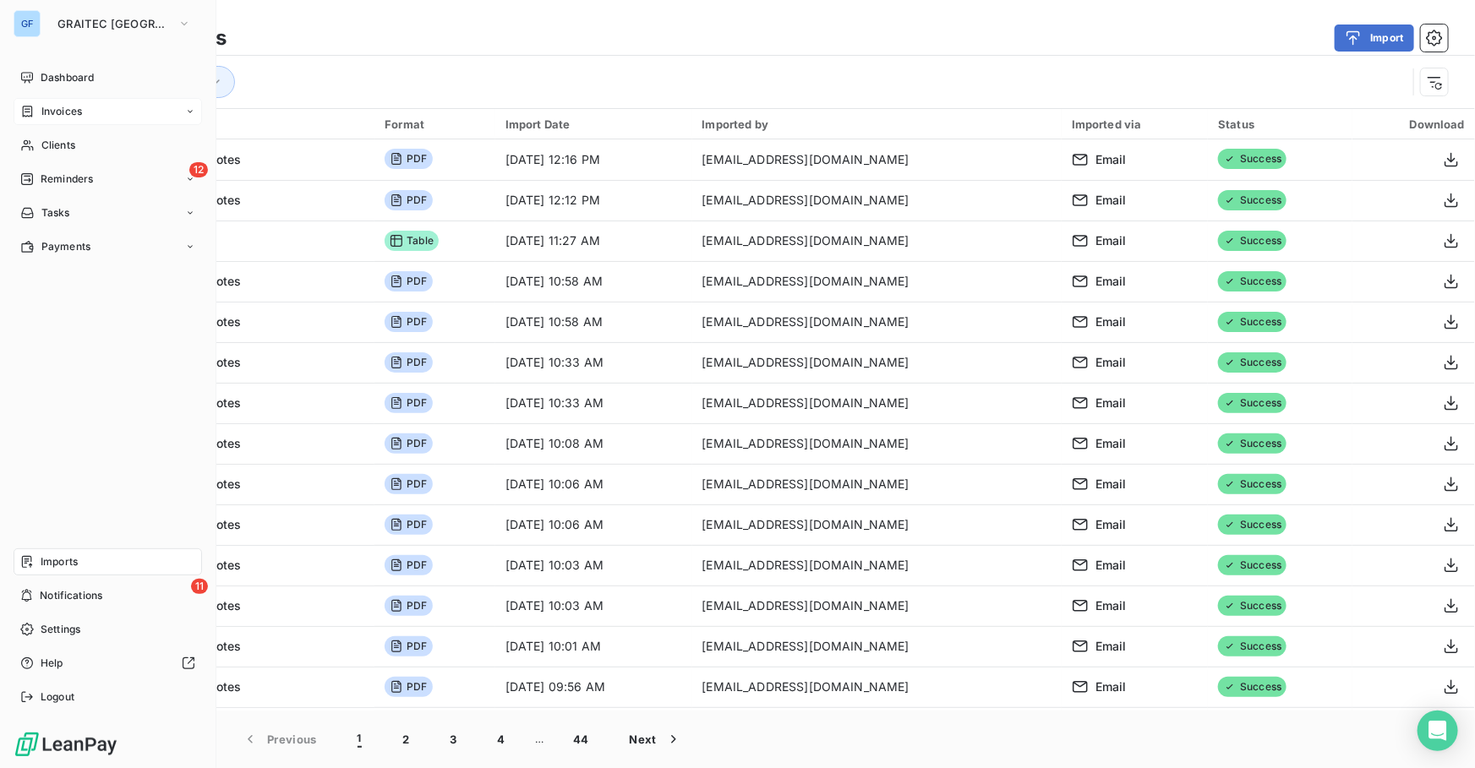
click at [49, 107] on span "Invoices" at bounding box center [61, 111] width 41 height 15
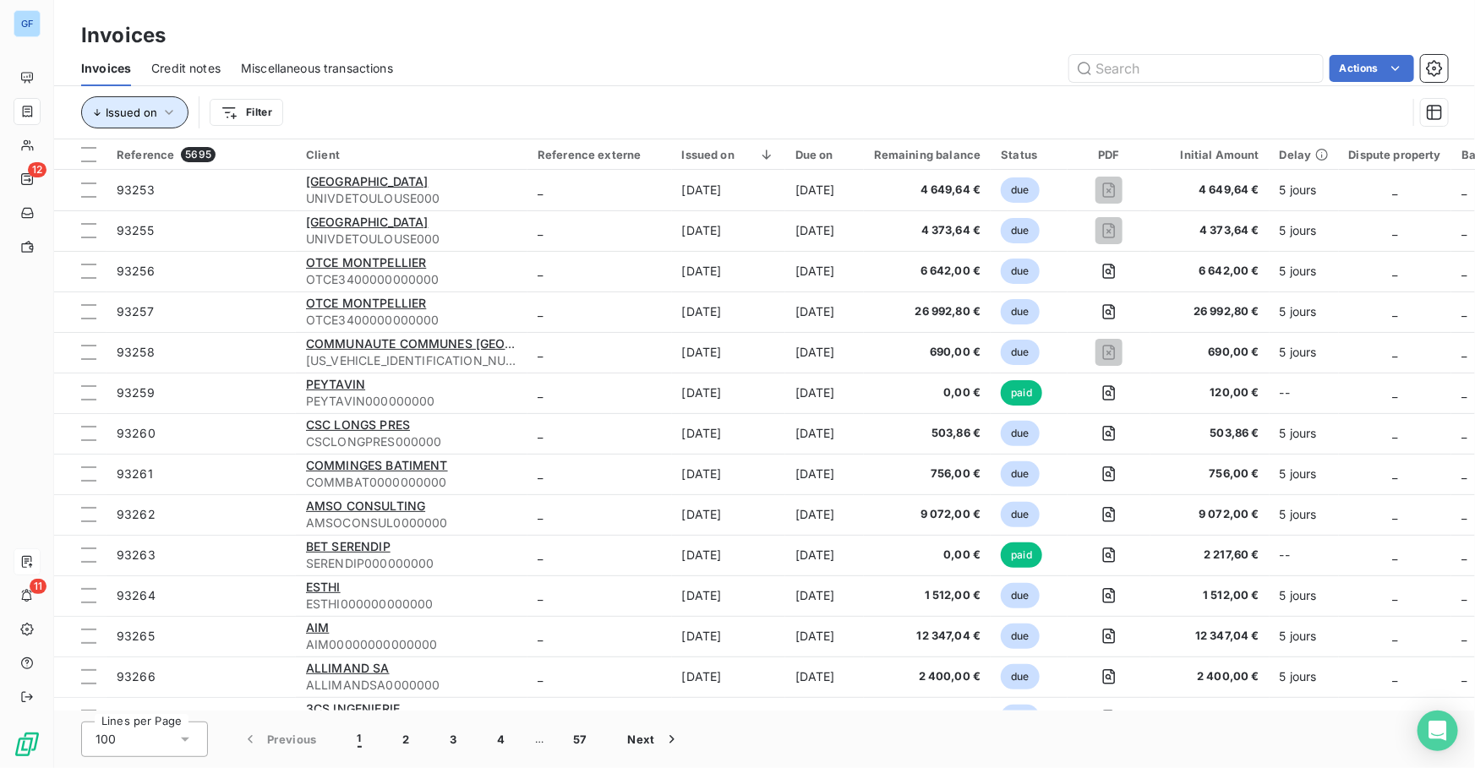
click at [167, 112] on icon "button" at bounding box center [169, 112] width 8 height 5
click at [625, 36] on div "Invoices" at bounding box center [764, 35] width 1421 height 30
drag, startPoint x: 295, startPoint y: 67, endPoint x: 202, endPoint y: 73, distance: 93.2
click at [294, 67] on span "Miscellaneous transactions" at bounding box center [317, 68] width 152 height 17
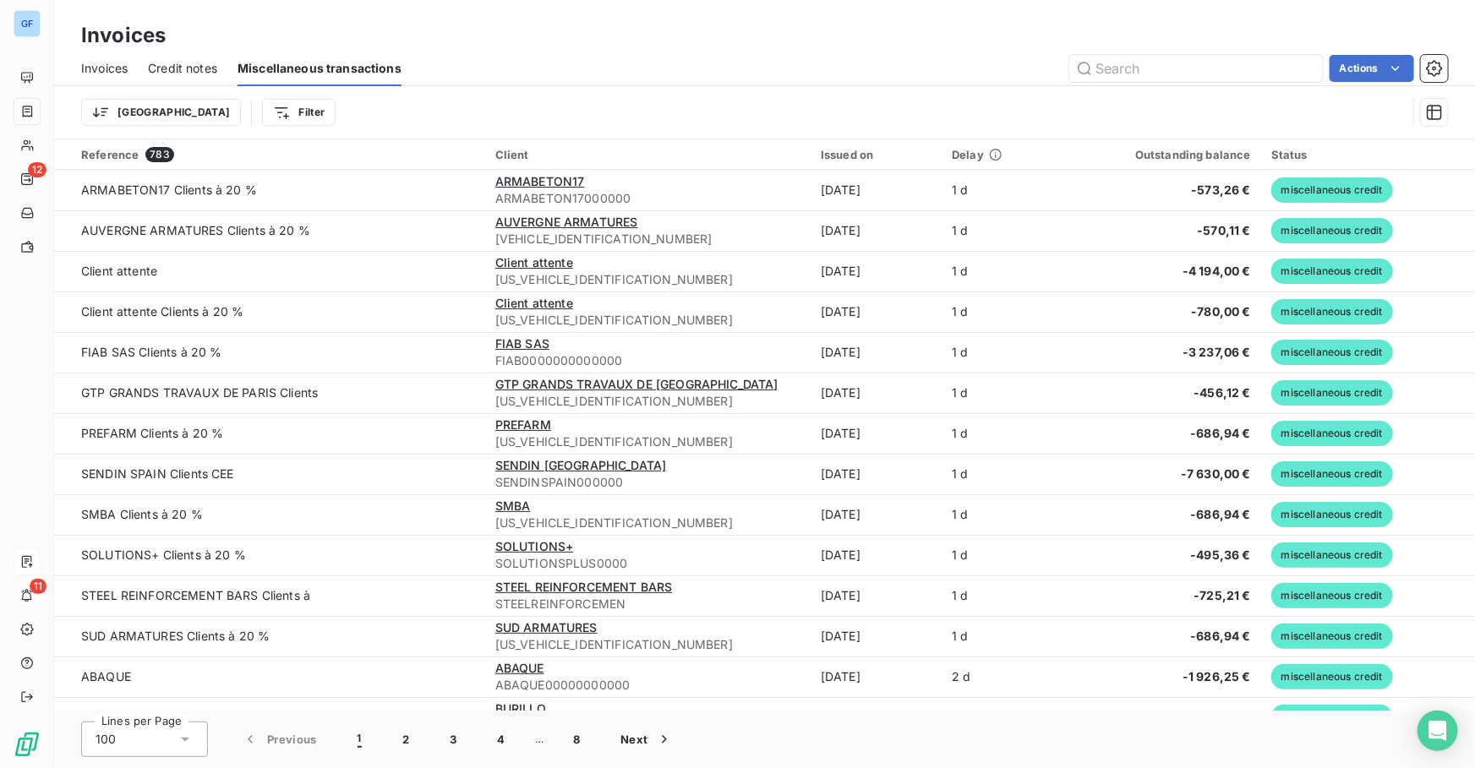
click at [172, 72] on span "Credit notes" at bounding box center [182, 68] width 69 height 17
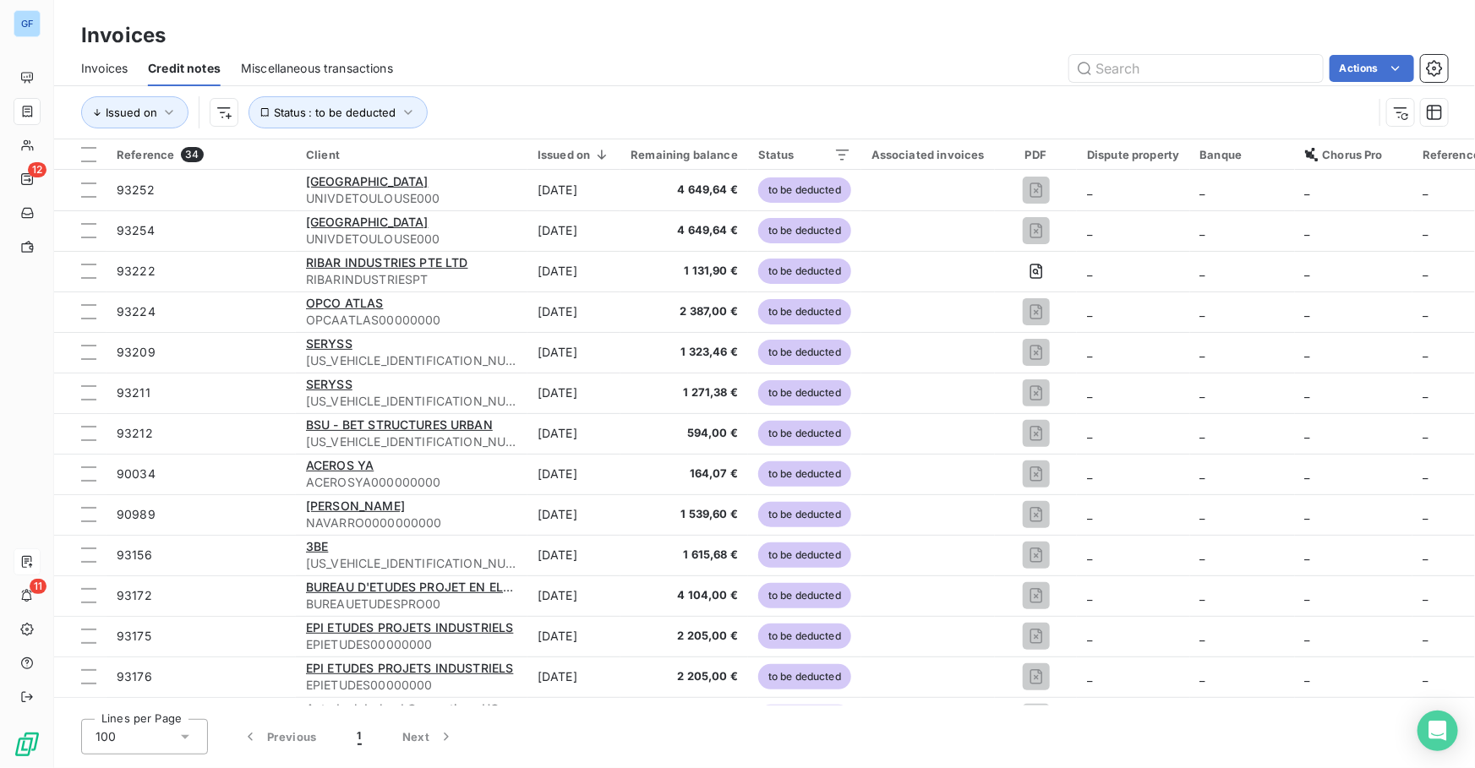
click at [346, 79] on div "Miscellaneous transactions" at bounding box center [317, 68] width 152 height 35
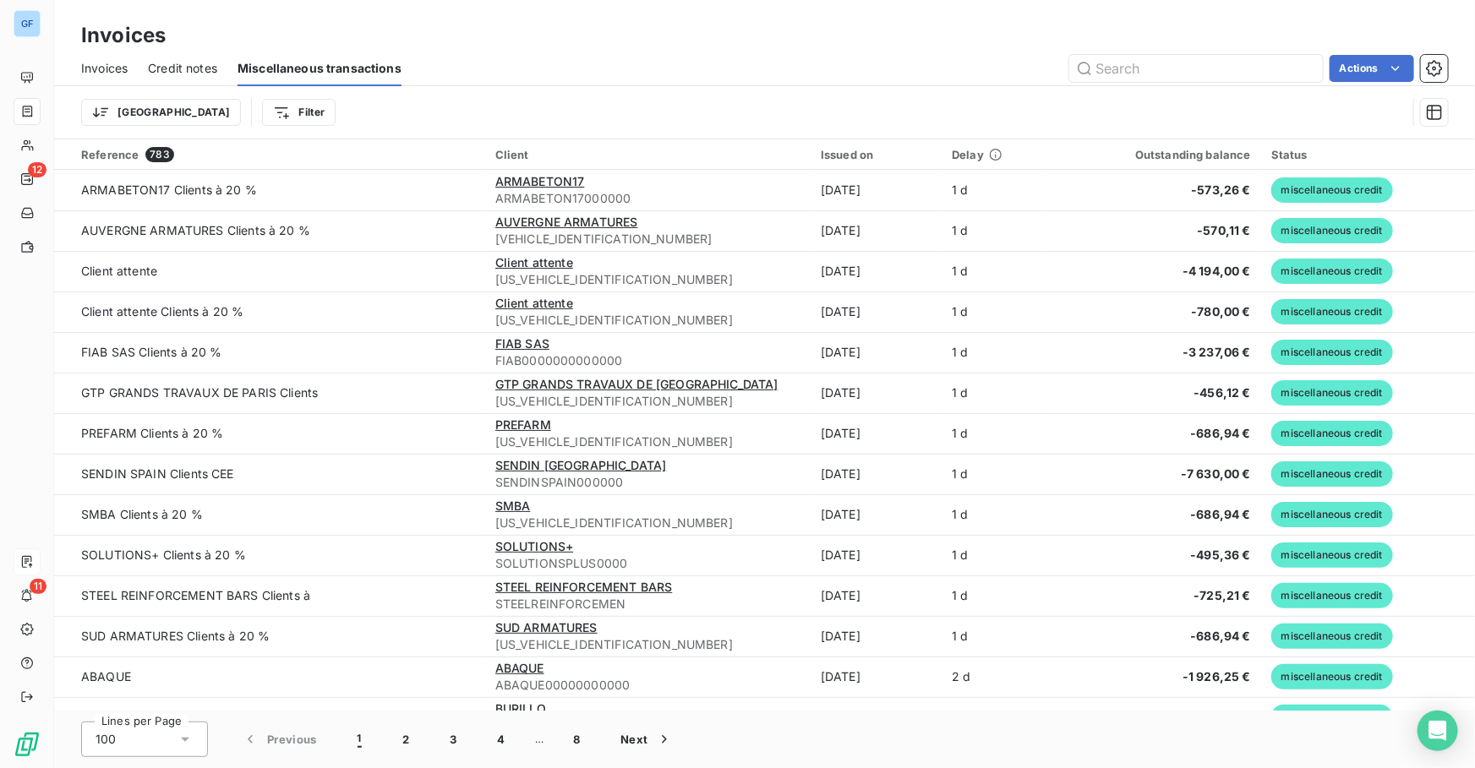
click at [192, 76] on span "Credit notes" at bounding box center [182, 68] width 69 height 17
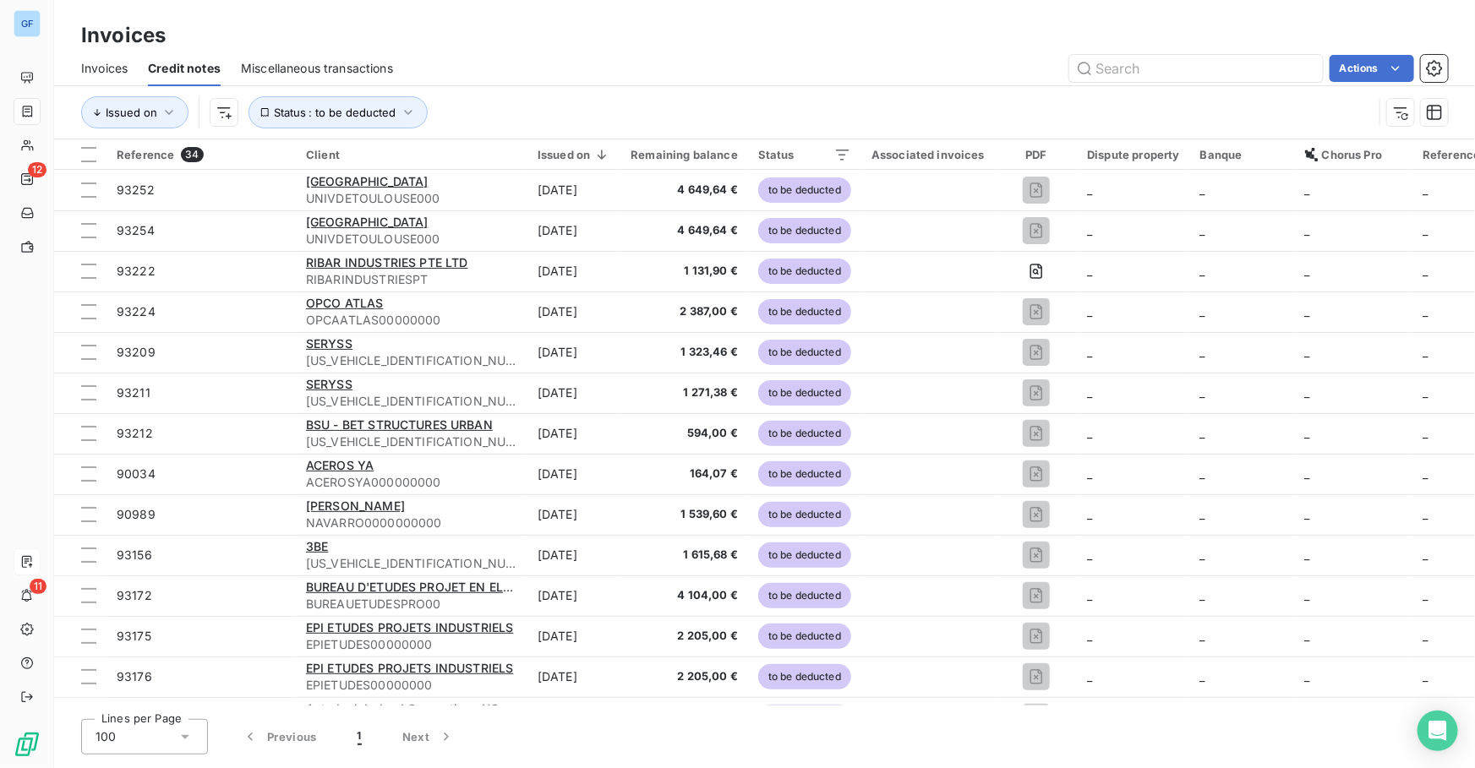
click at [109, 74] on span "Invoices" at bounding box center [104, 68] width 46 height 17
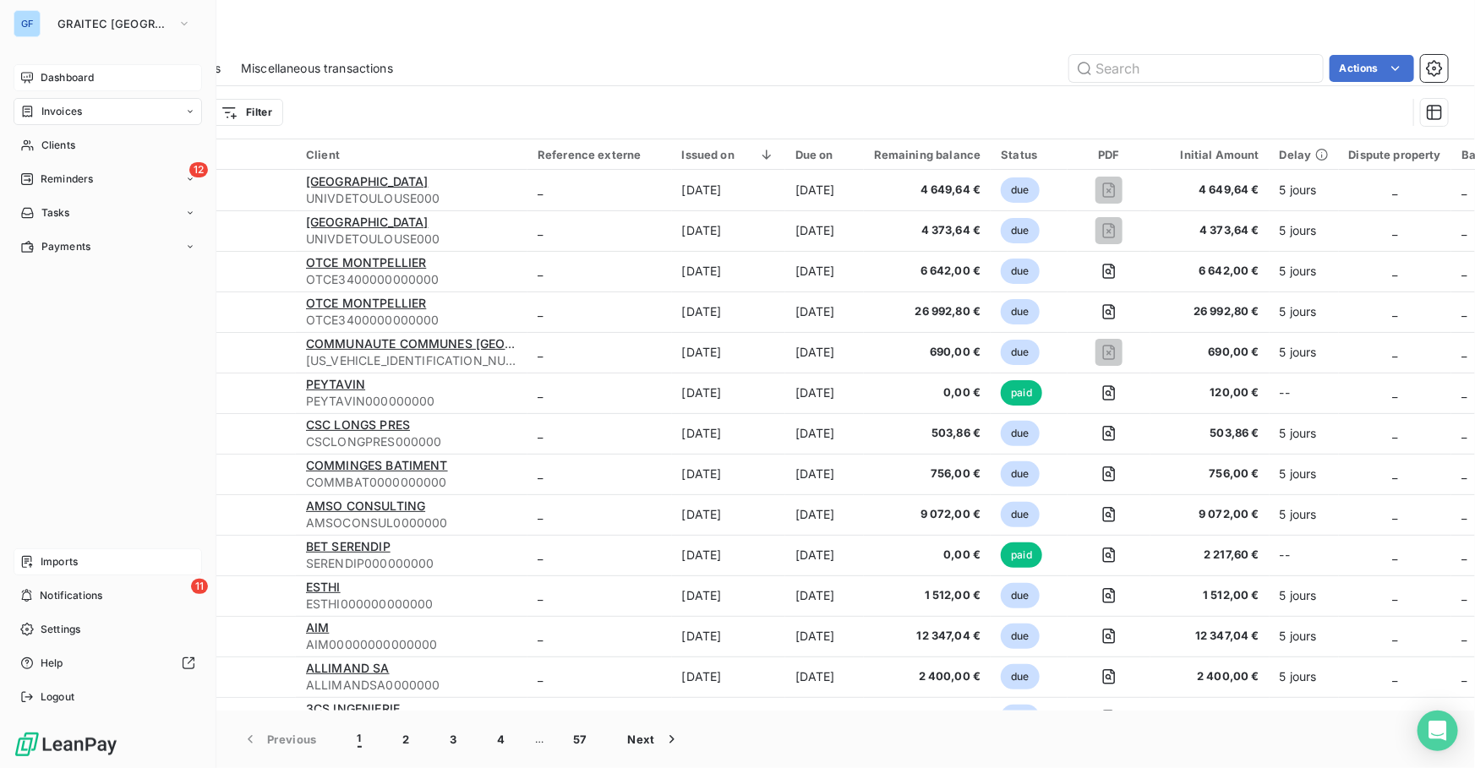
click at [64, 74] on span "Dashboard" at bounding box center [67, 77] width 53 height 15
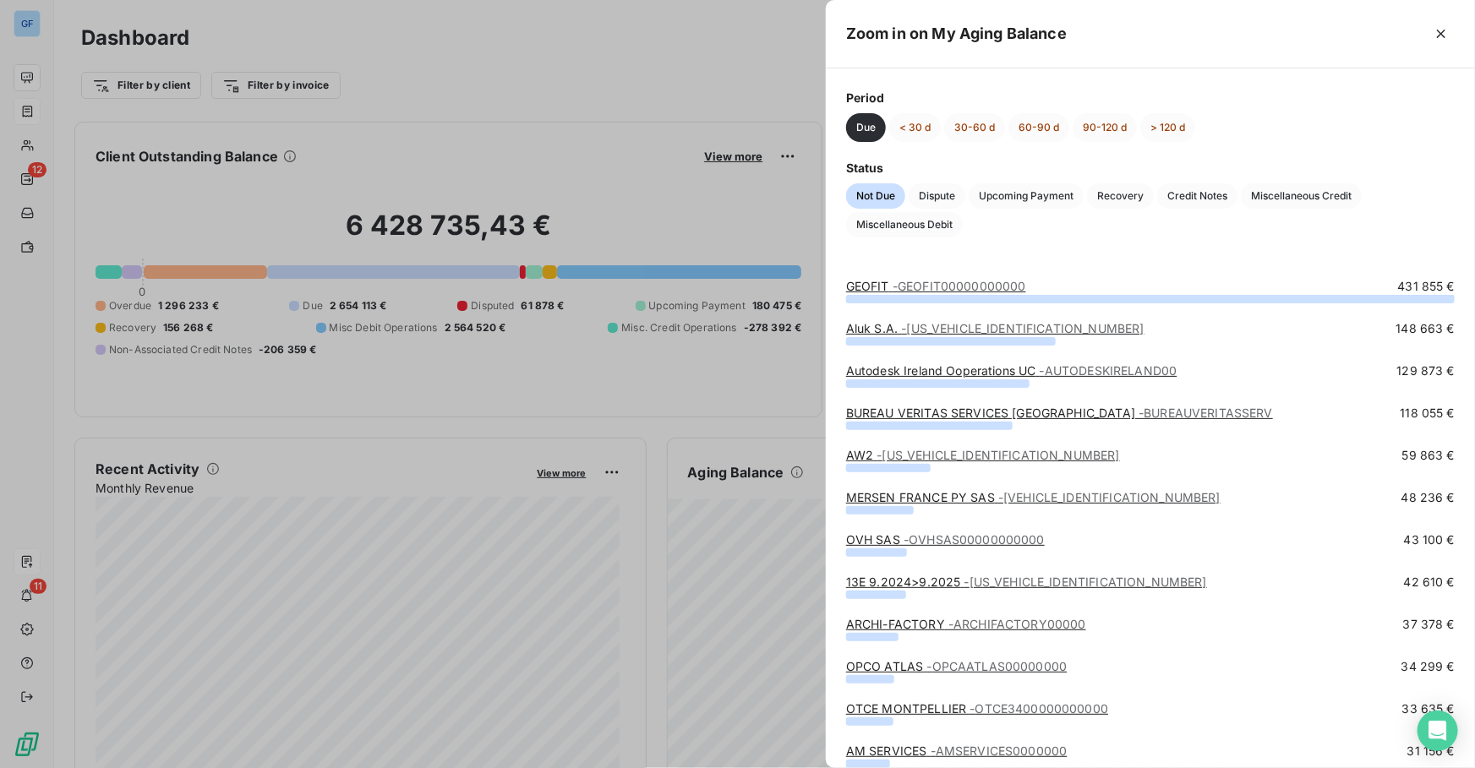
click at [619, 13] on div at bounding box center [737, 384] width 1475 height 768
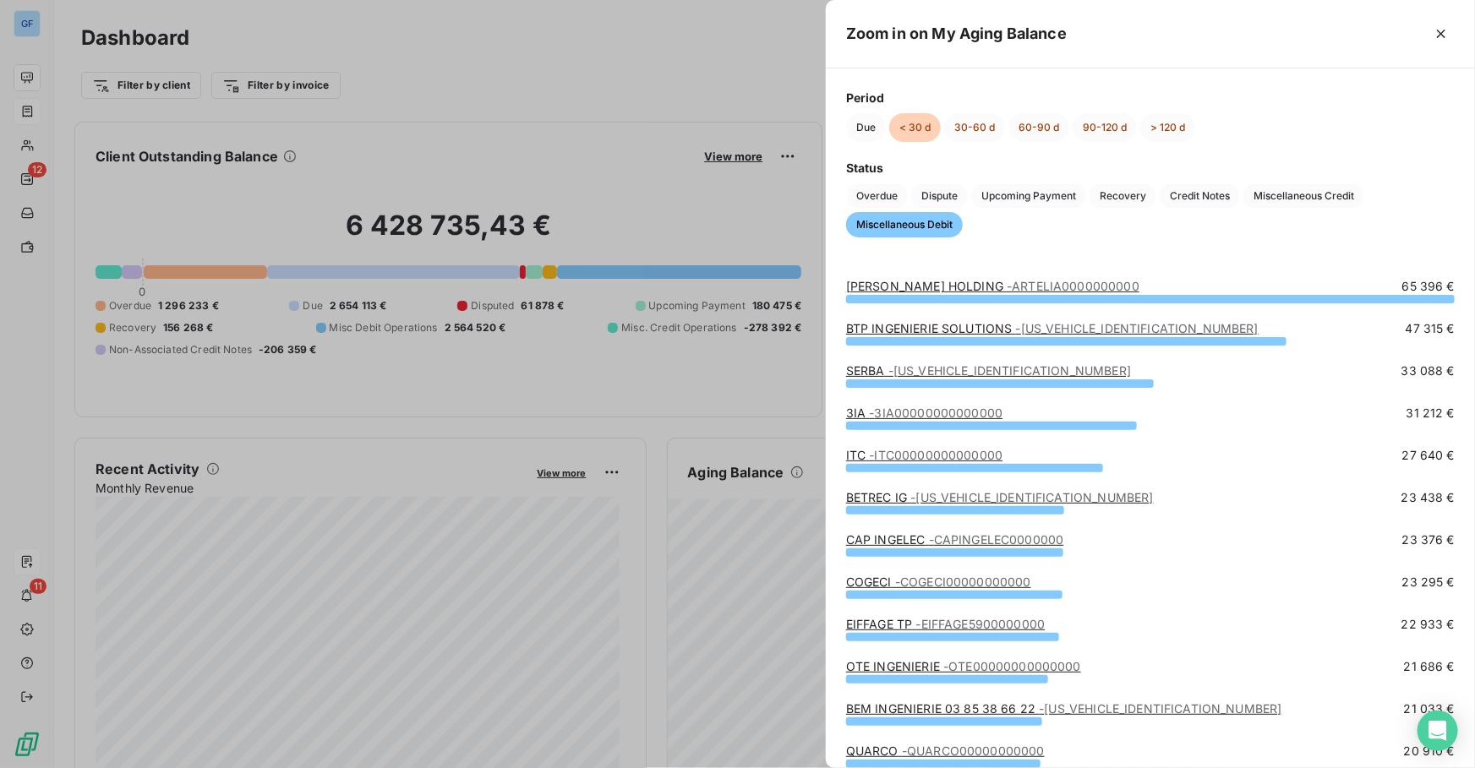
click at [703, 76] on div at bounding box center [737, 384] width 1475 height 768
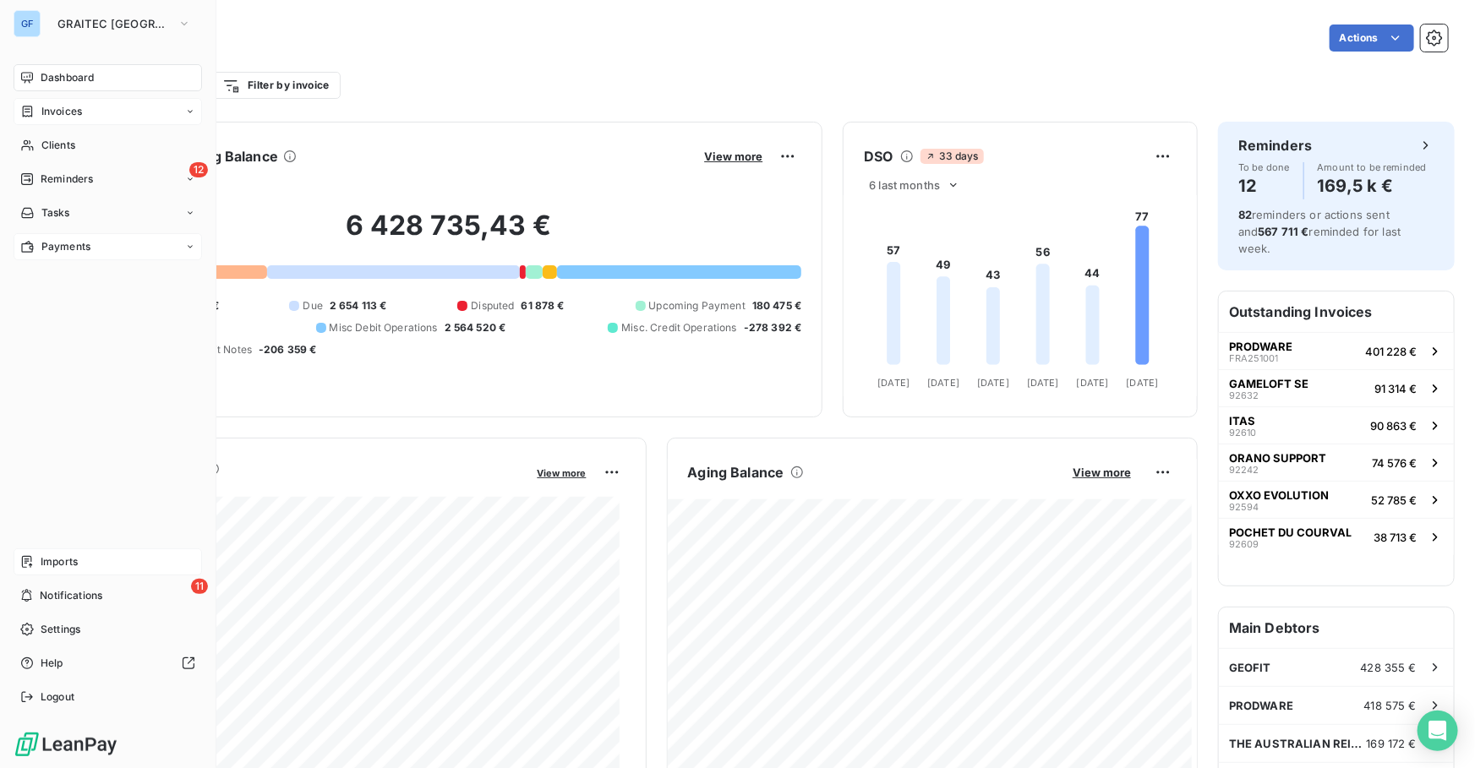
click at [64, 255] on div "Payments" at bounding box center [108, 246] width 188 height 27
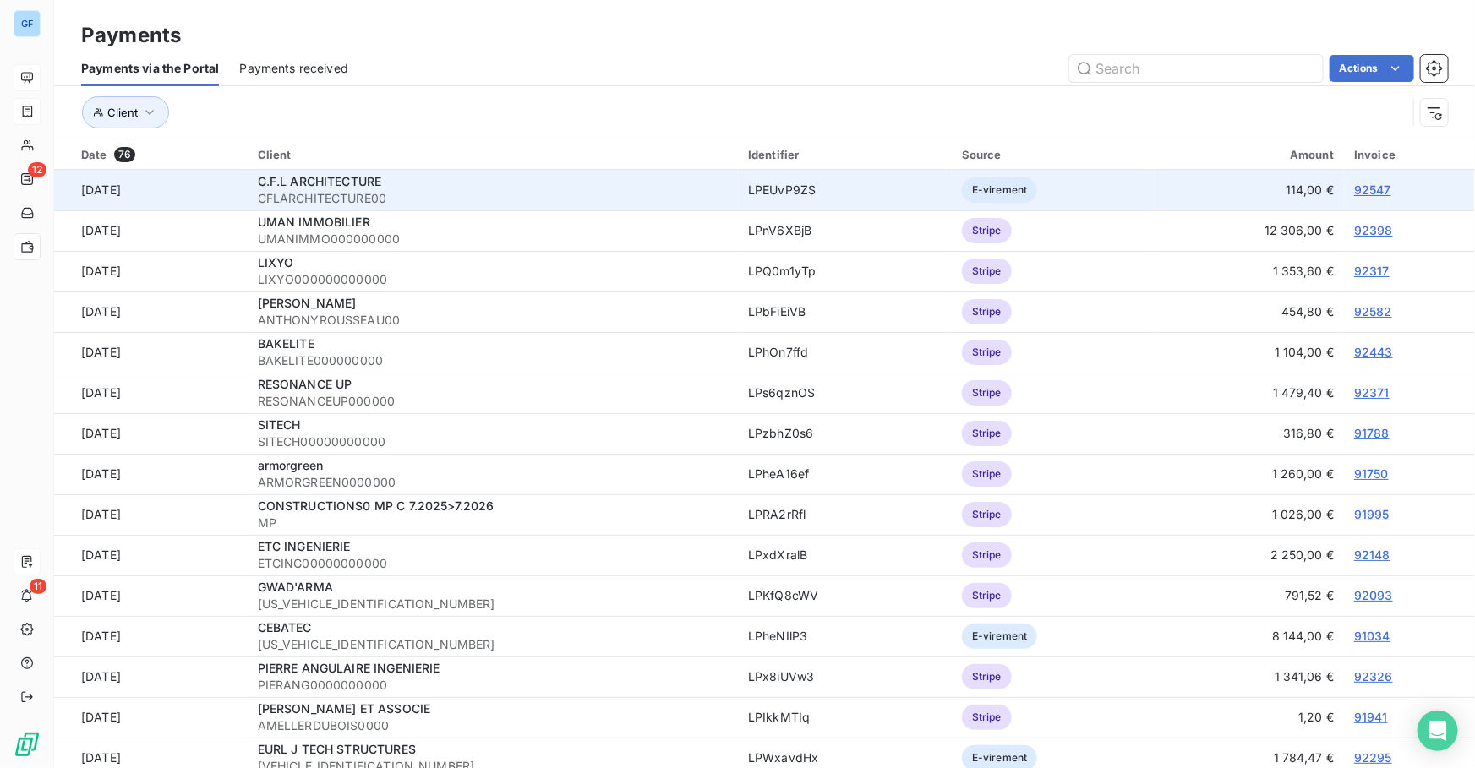
click at [1354, 185] on link "92547" at bounding box center [1372, 190] width 37 height 14
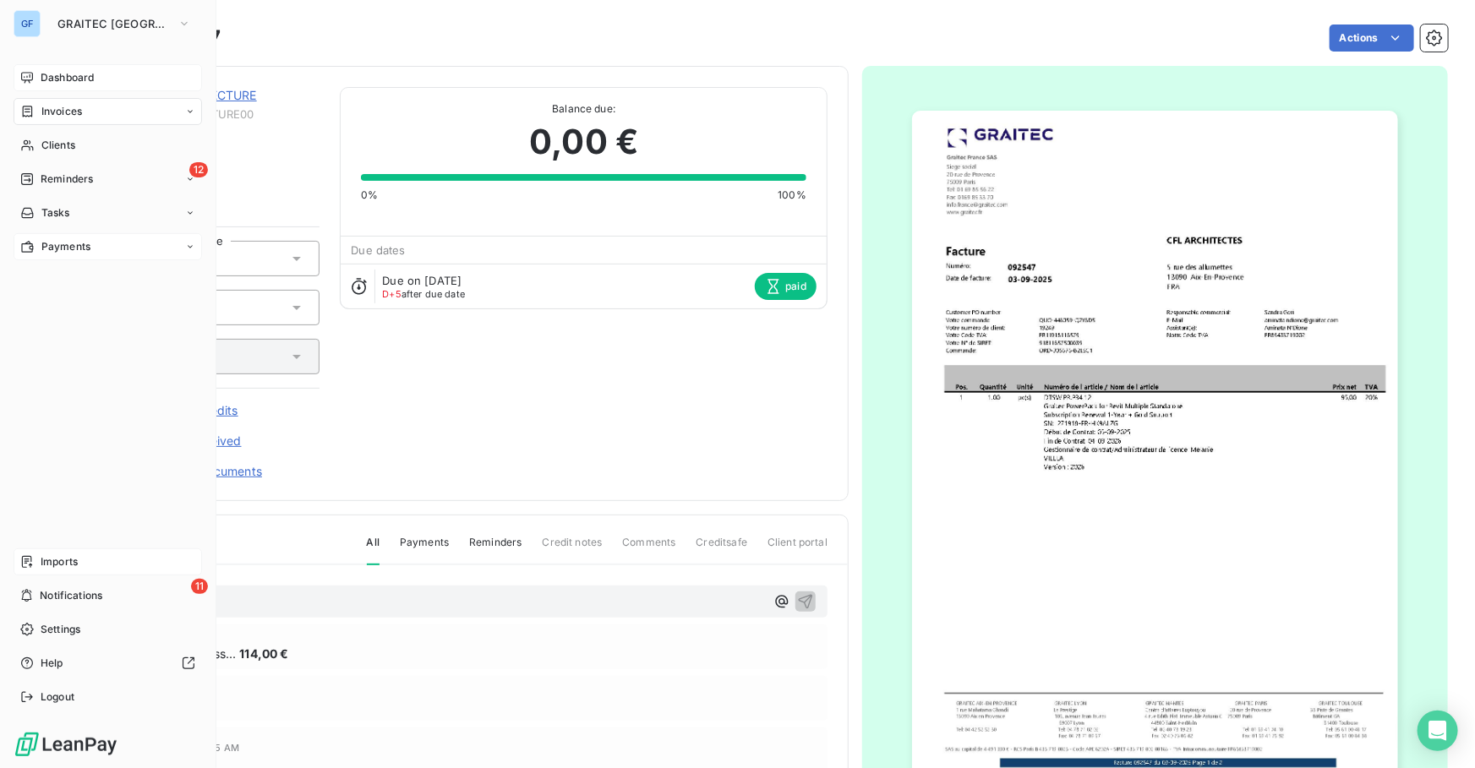
click at [55, 245] on span "Payments" at bounding box center [65, 246] width 49 height 15
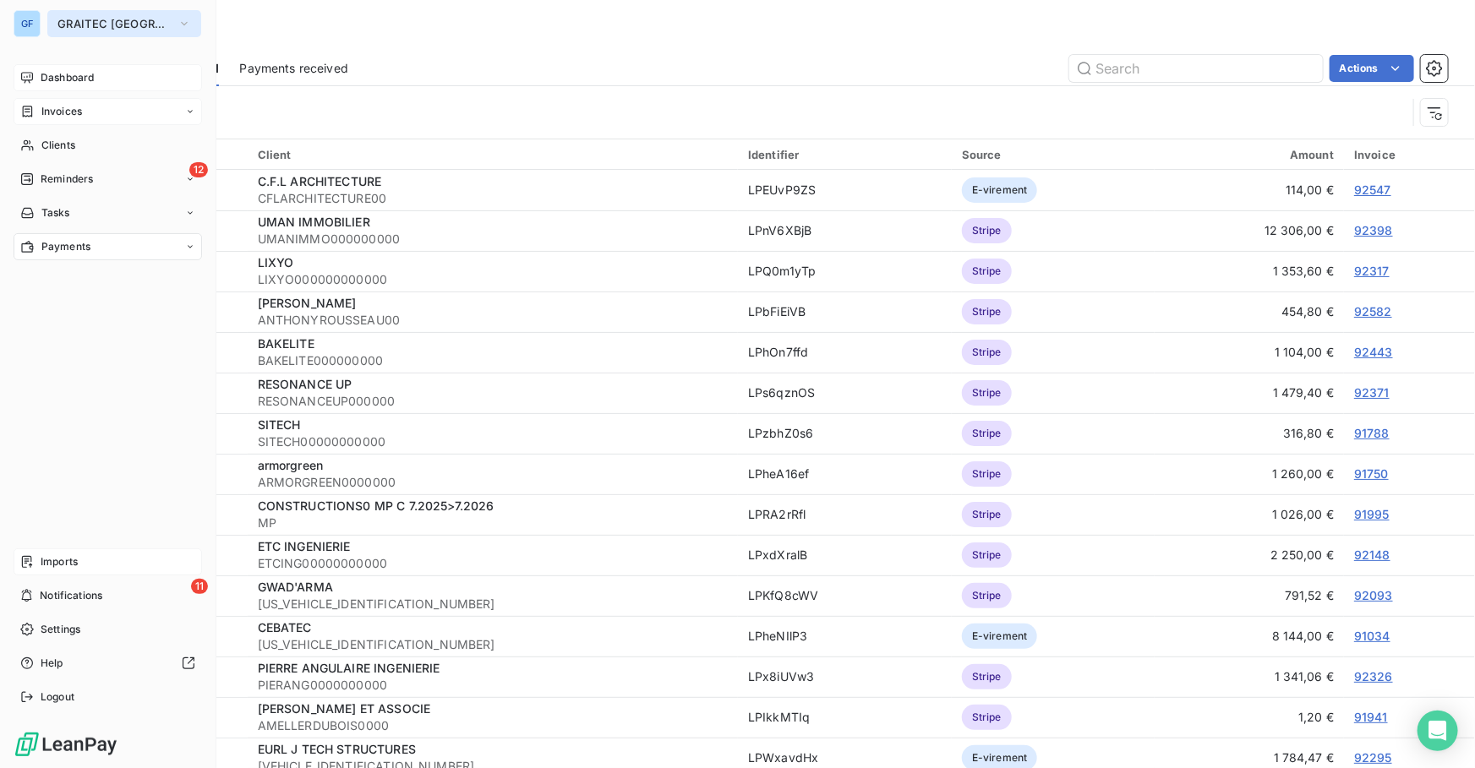
click at [61, 24] on span "GRAITEC [GEOGRAPHIC_DATA]" at bounding box center [113, 24] width 113 height 14
click at [68, 38] on div "GF GRAITEC FRANCE Dashboard Invoices Clients 12 Reminders Tasks Payments Import…" at bounding box center [108, 384] width 216 height 768
click at [79, 11] on button "GRAITEC [GEOGRAPHIC_DATA]" at bounding box center [124, 23] width 154 height 27
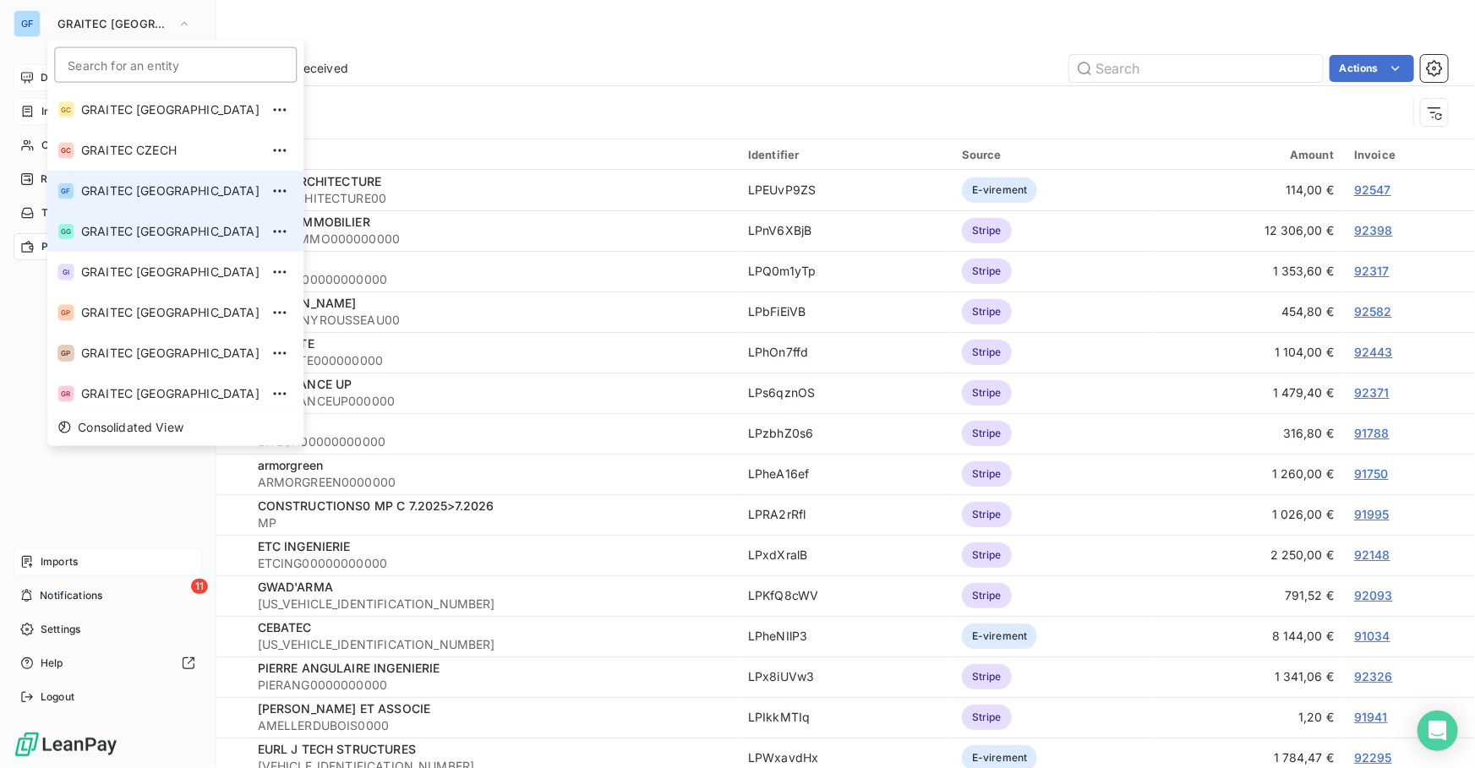
scroll to position [167, 0]
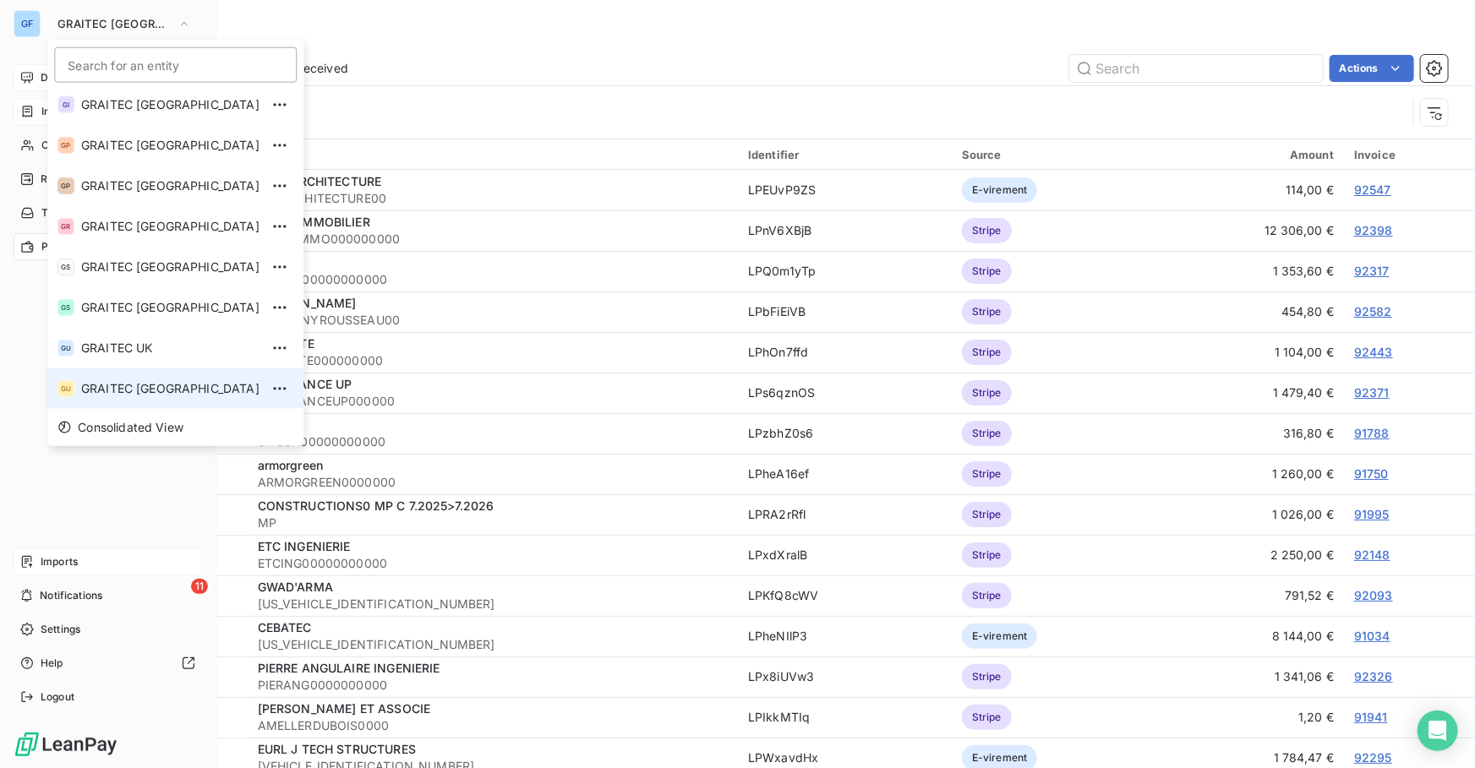
click at [118, 390] on span "GRAITEC [GEOGRAPHIC_DATA]" at bounding box center [170, 388] width 178 height 17
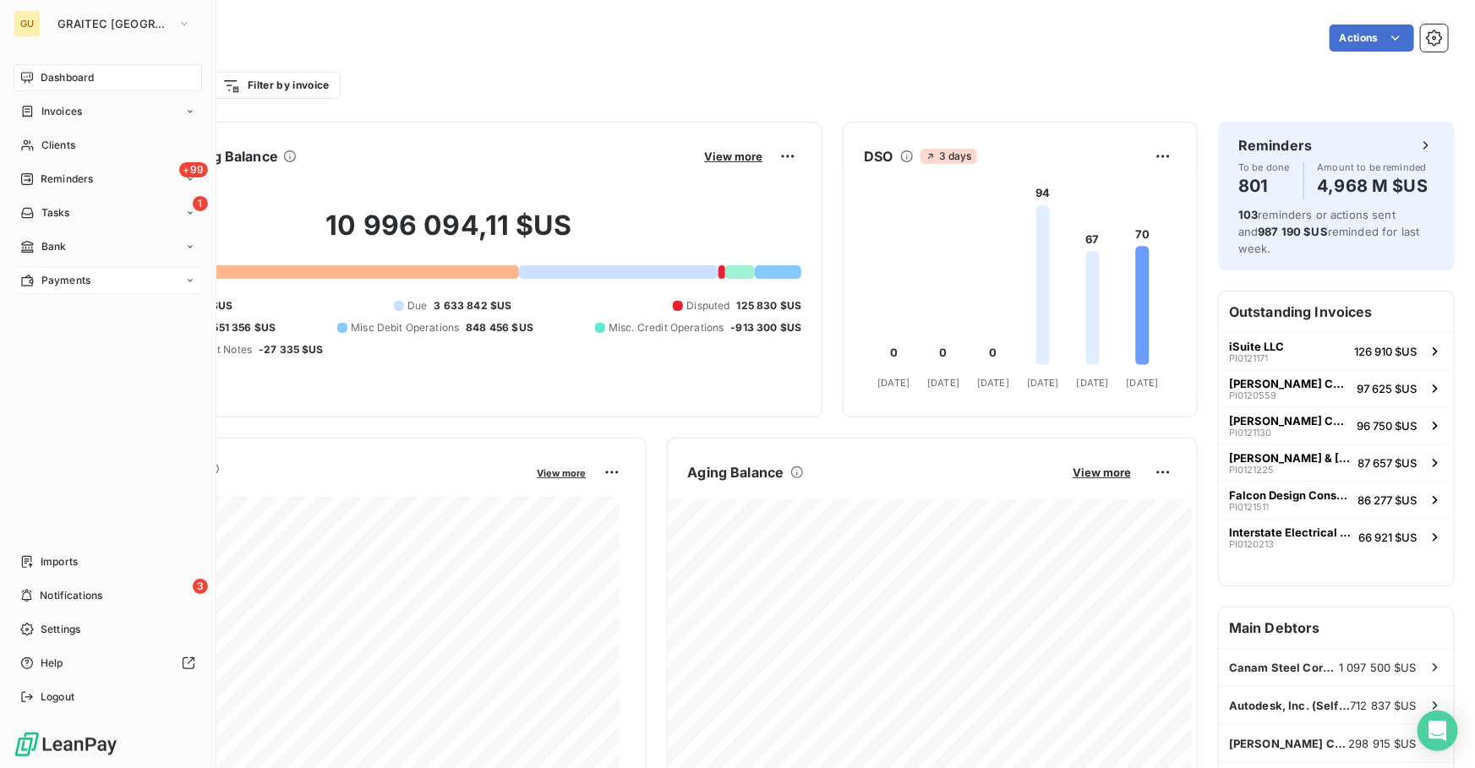
click at [51, 284] on span "Payments" at bounding box center [65, 280] width 49 height 15
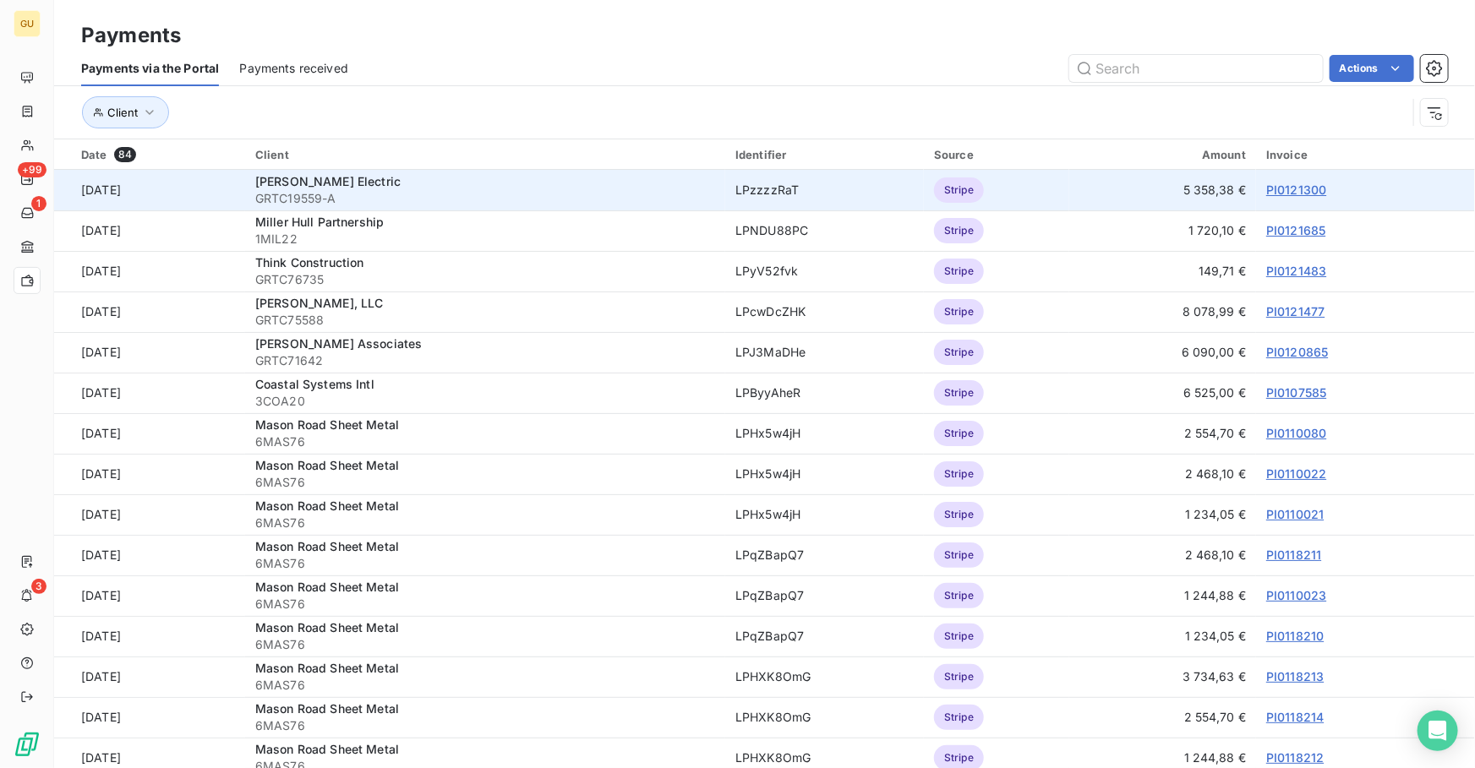
click at [1274, 190] on link "PI0121300" at bounding box center [1296, 190] width 60 height 14
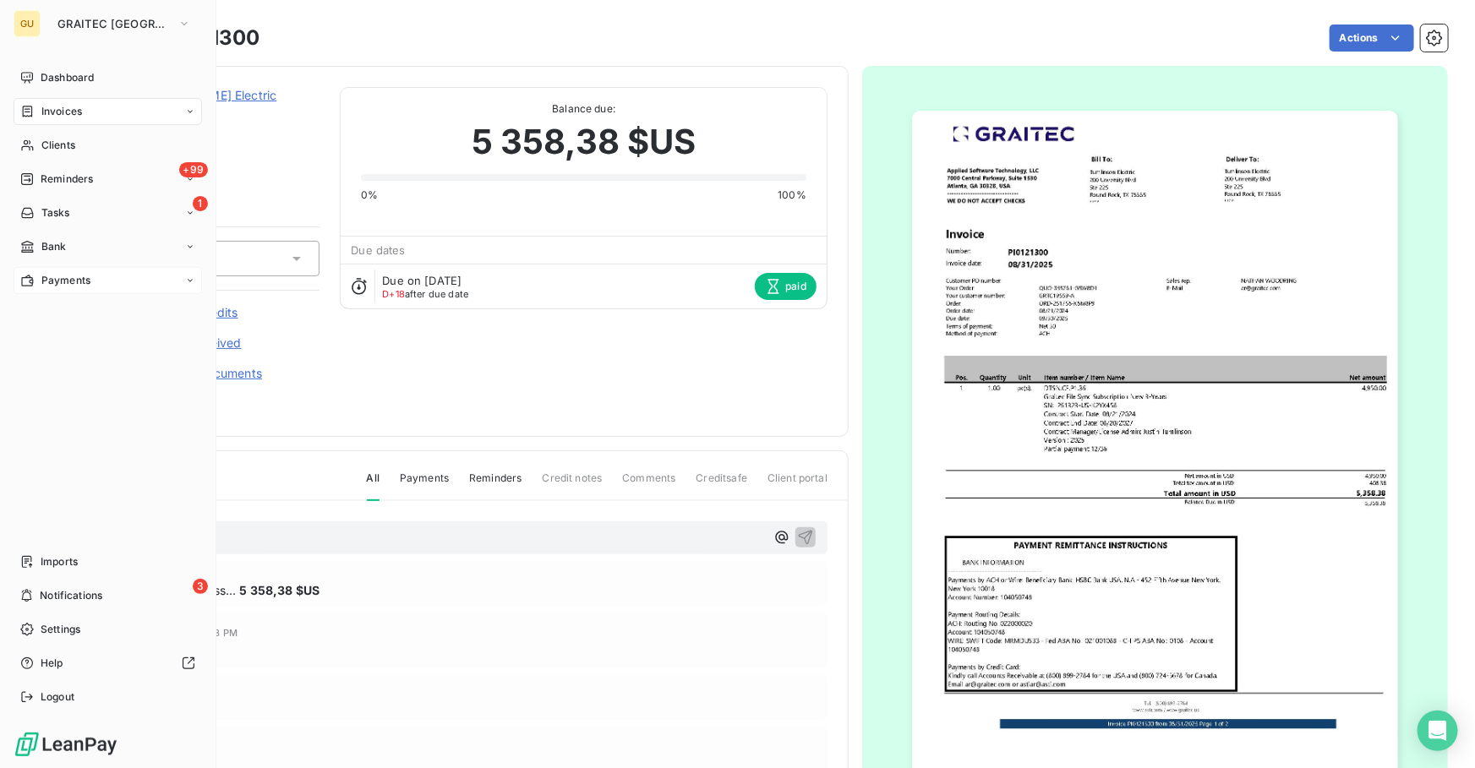
click at [65, 289] on div "Payments" at bounding box center [108, 280] width 188 height 27
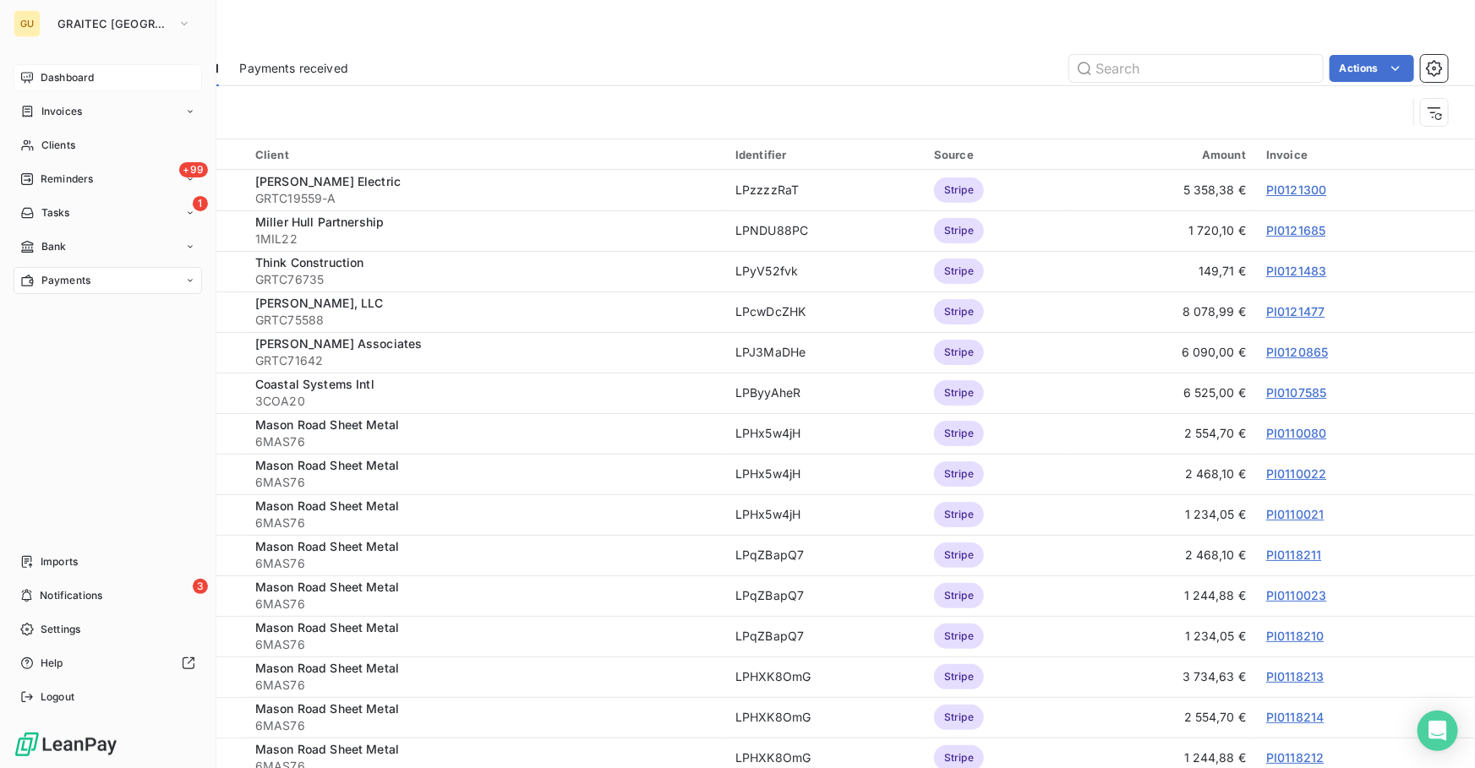
click at [42, 64] on div "Dashboard" at bounding box center [108, 77] width 188 height 27
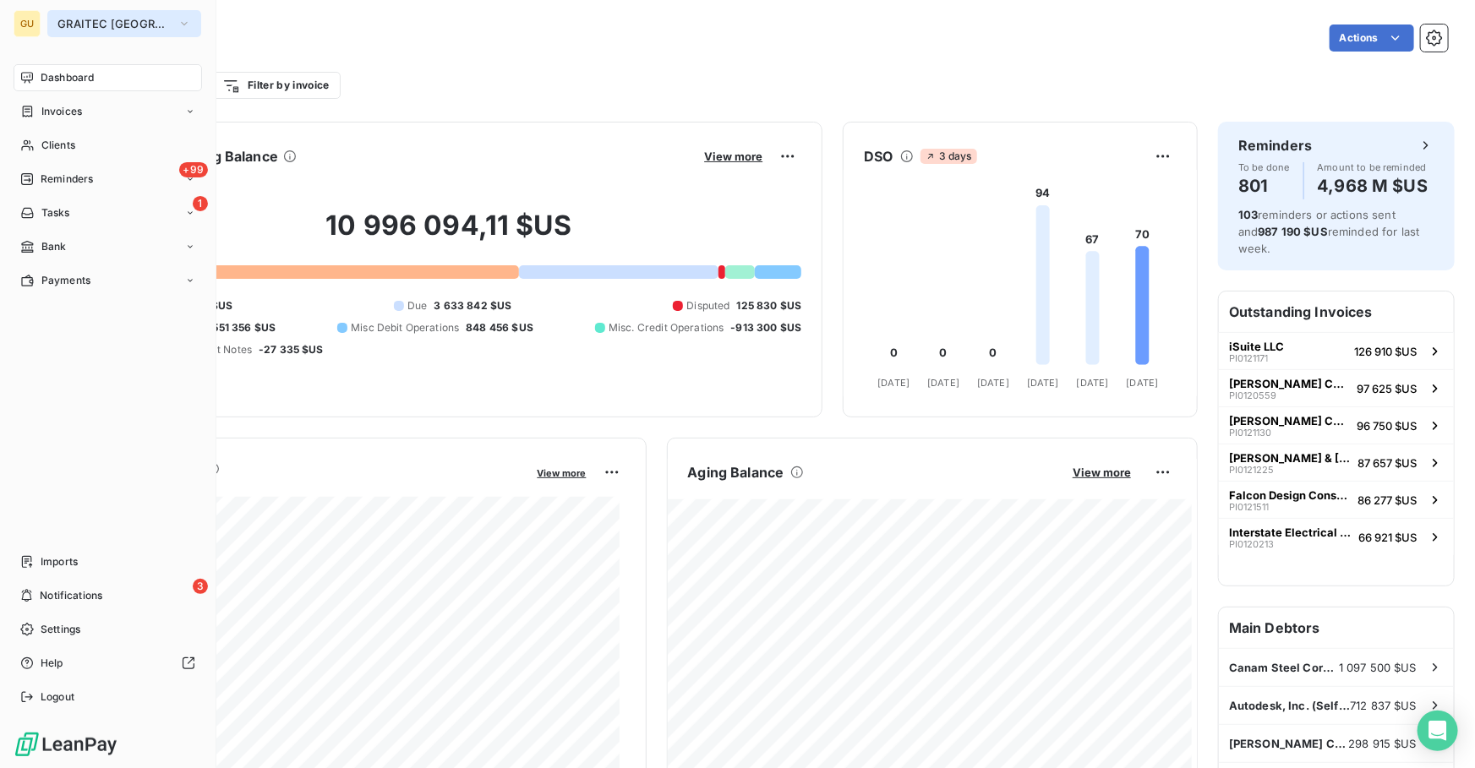
drag, startPoint x: 76, startPoint y: 14, endPoint x: 80, endPoint y: 25, distance: 11.8
click at [77, 14] on button "GRAITEC [GEOGRAPHIC_DATA]" at bounding box center [124, 23] width 154 height 27
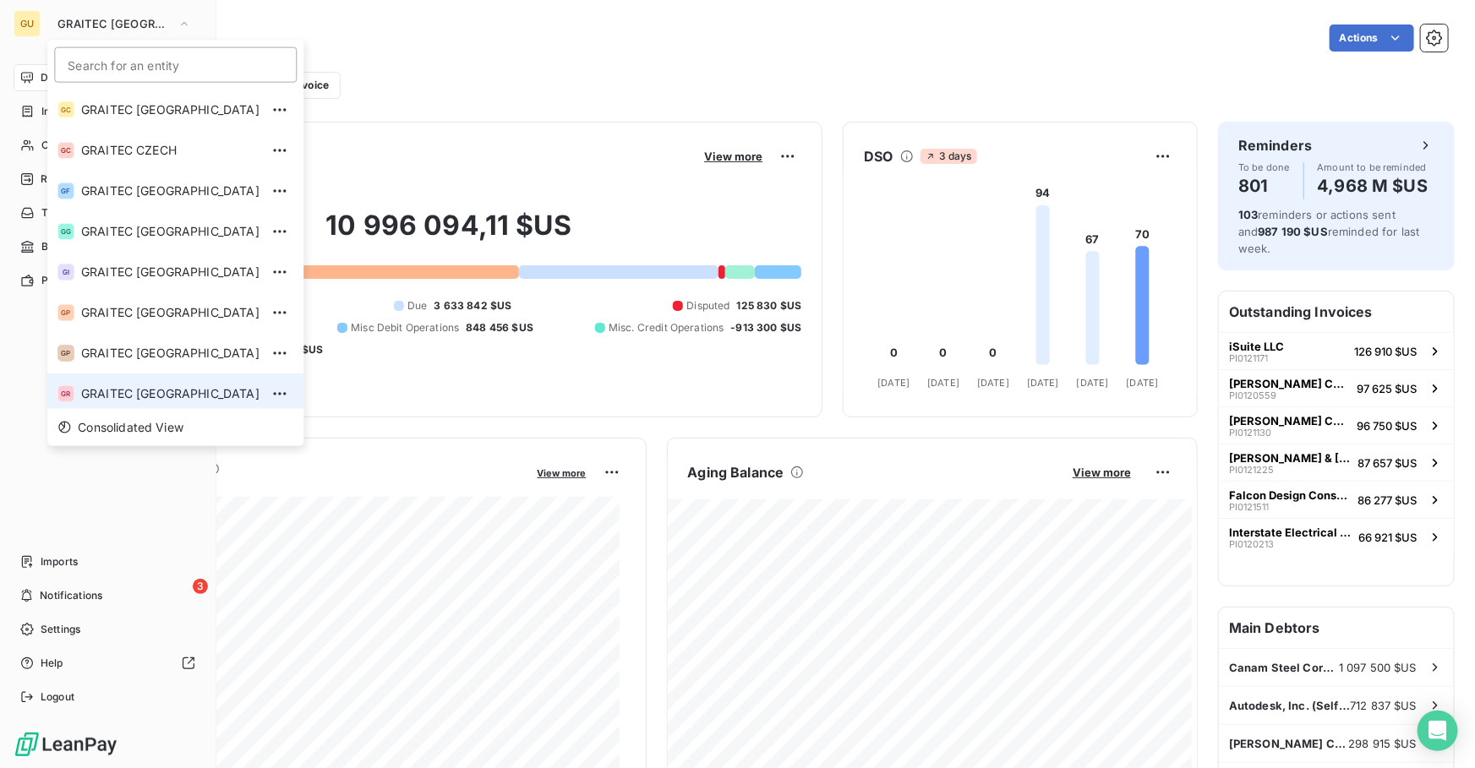
scroll to position [167, 0]
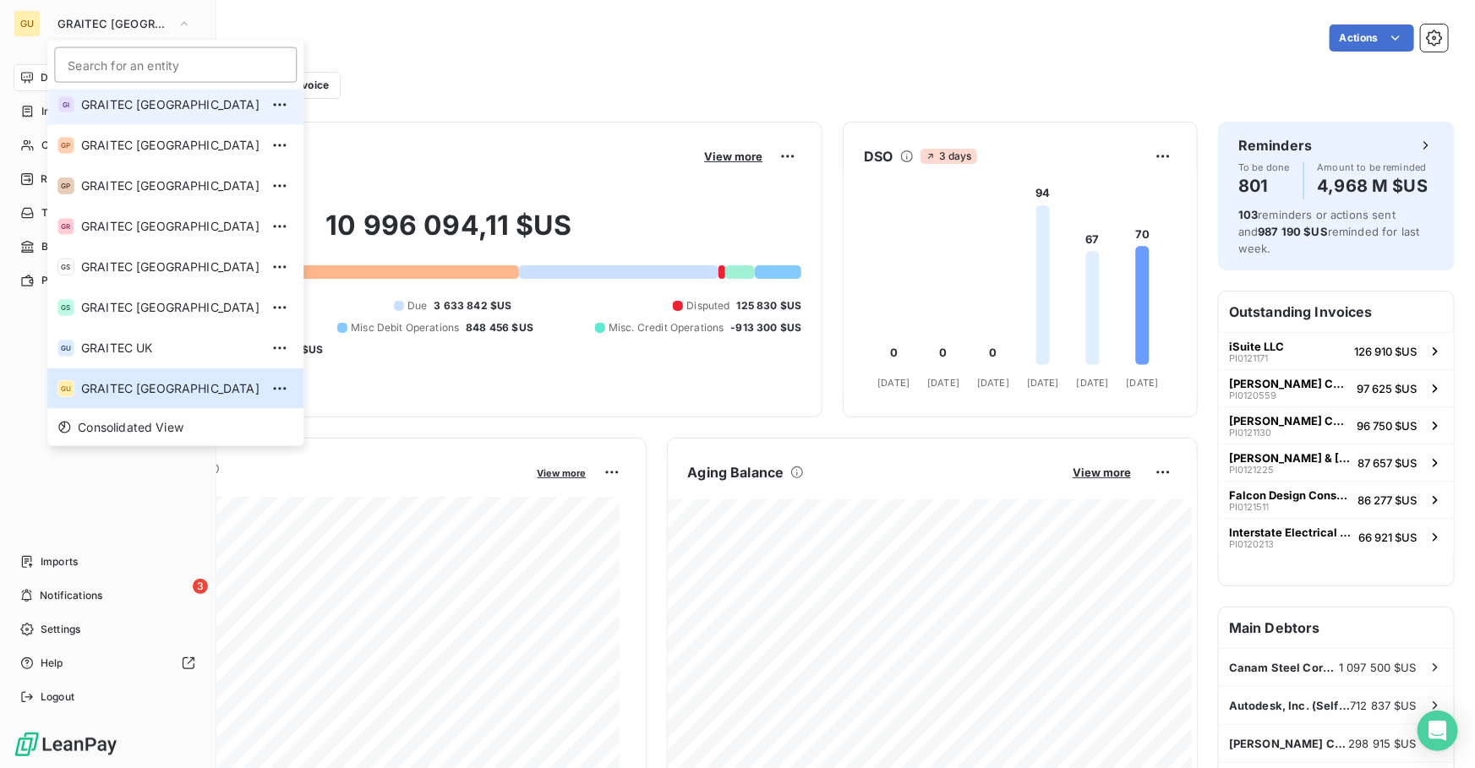
click at [145, 99] on li "GI GRAITEC [GEOGRAPHIC_DATA]" at bounding box center [175, 105] width 256 height 41
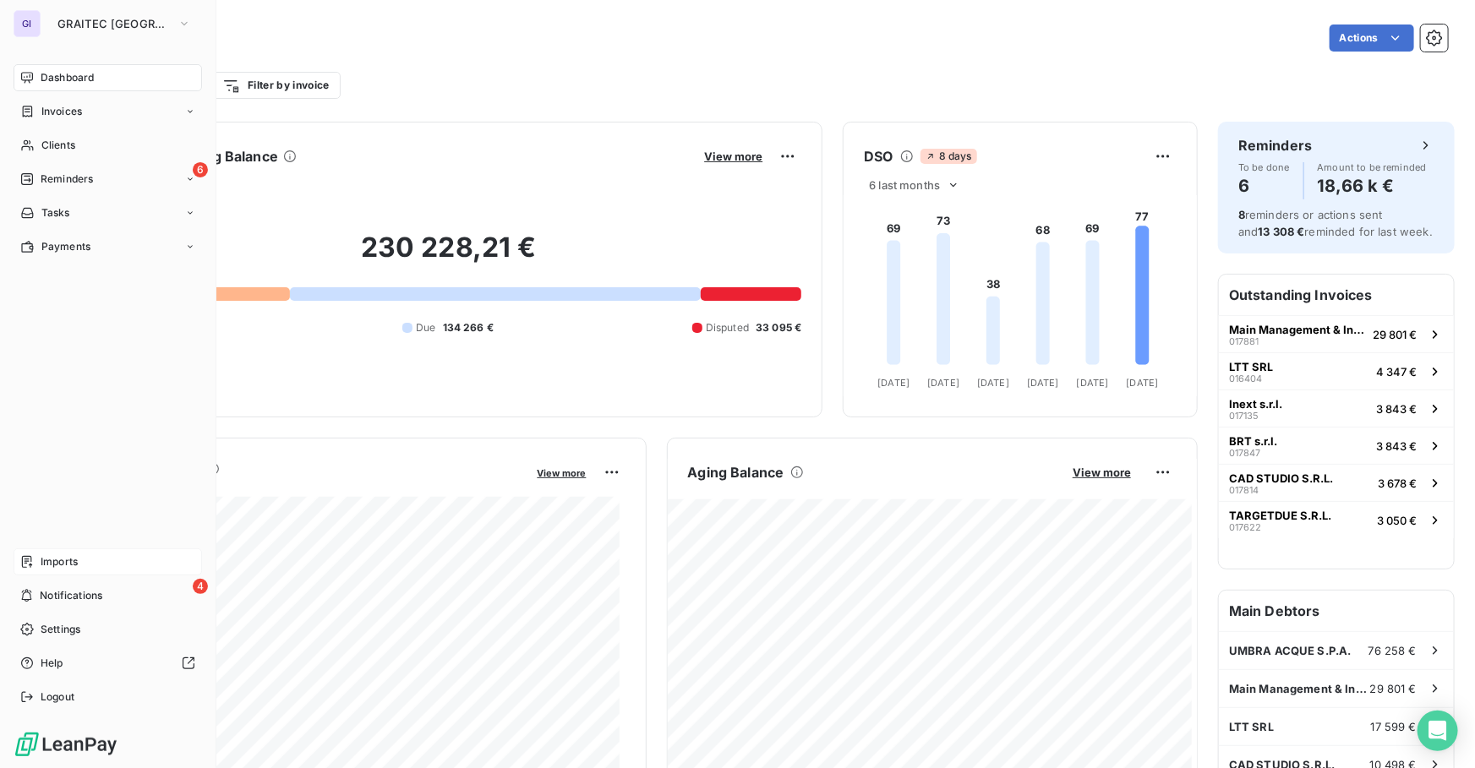
click at [60, 561] on span "Imports" at bounding box center [59, 561] width 37 height 15
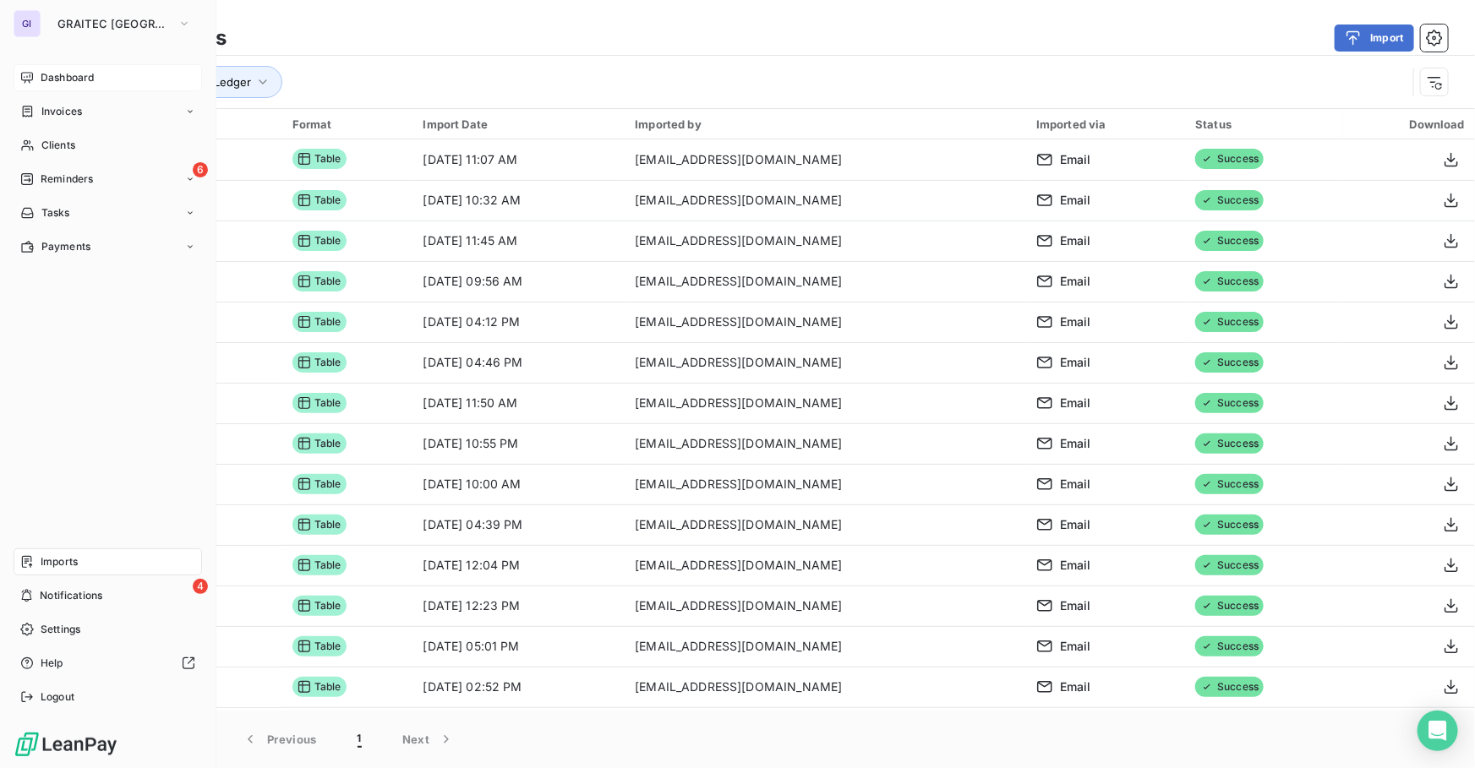
click at [64, 79] on span "Dashboard" at bounding box center [67, 77] width 53 height 15
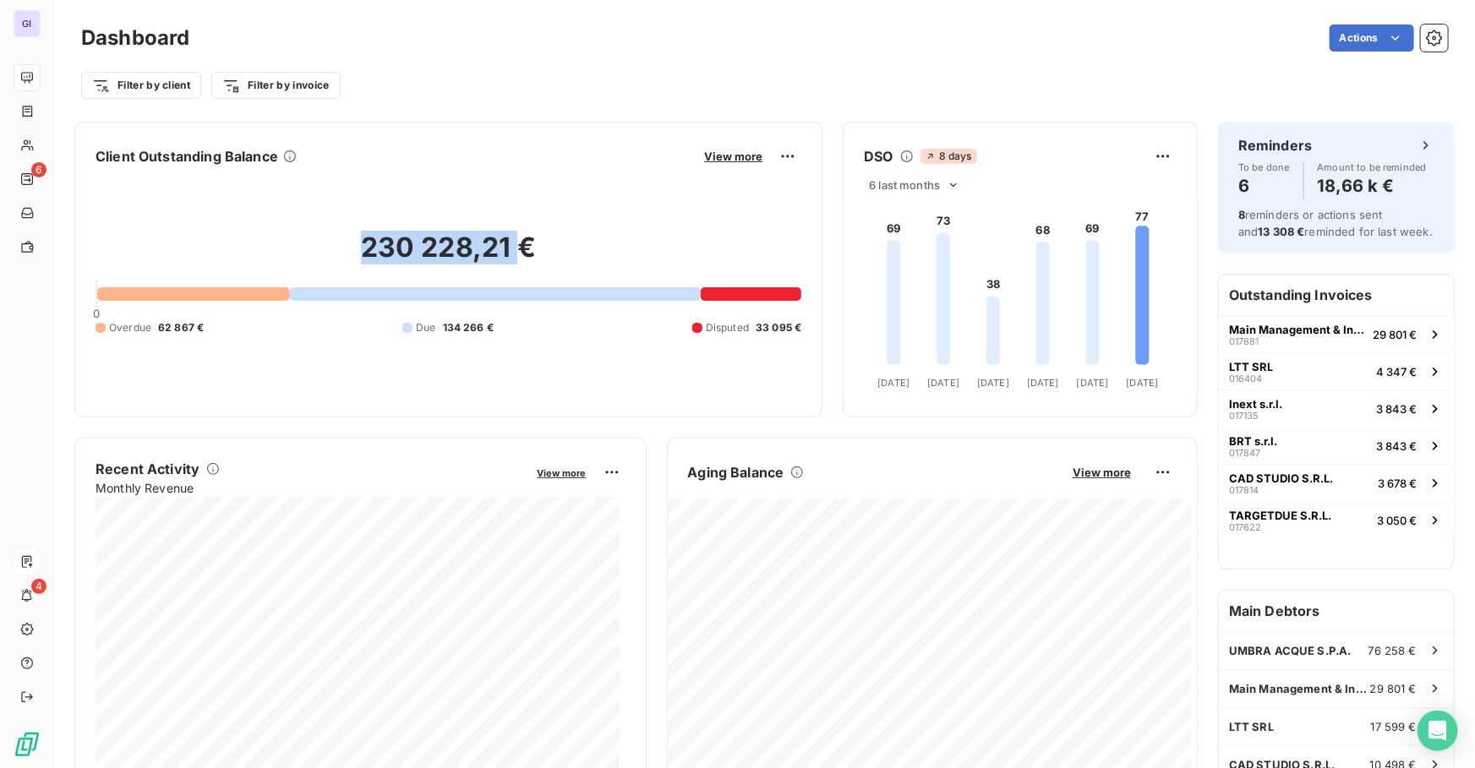
drag, startPoint x: 354, startPoint y: 246, endPoint x: 512, endPoint y: 259, distance: 158.6
click at [512, 259] on h2 "230 228,21 €" at bounding box center [449, 256] width 706 height 51
click at [387, 197] on div "230 228,21 € 0 Overdue 62 867 € Due 134 266 € Disputed 33 095 €" at bounding box center [449, 283] width 706 height 227
drag, startPoint x: 418, startPoint y: 247, endPoint x: 505, endPoint y: 250, distance: 86.3
click at [505, 250] on h2 "230 228,21 €" at bounding box center [449, 256] width 706 height 51
